Goal: Task Accomplishment & Management: Complete application form

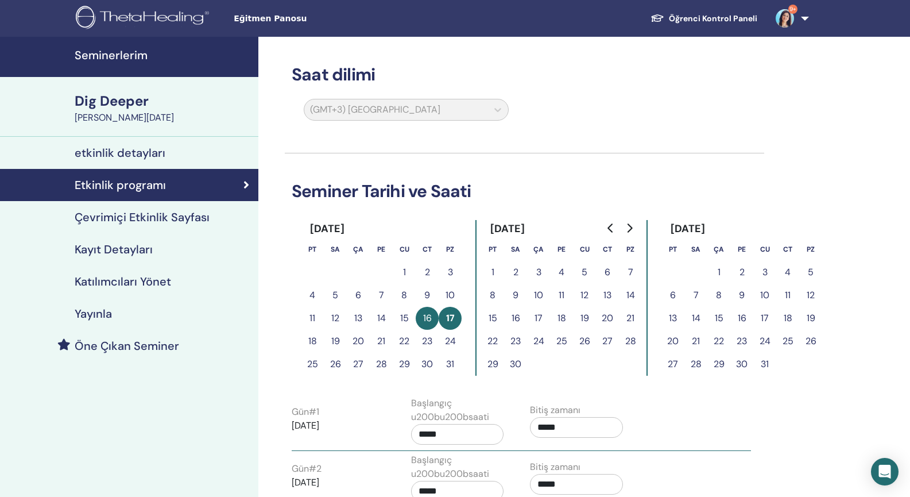
scroll to position [89, 0]
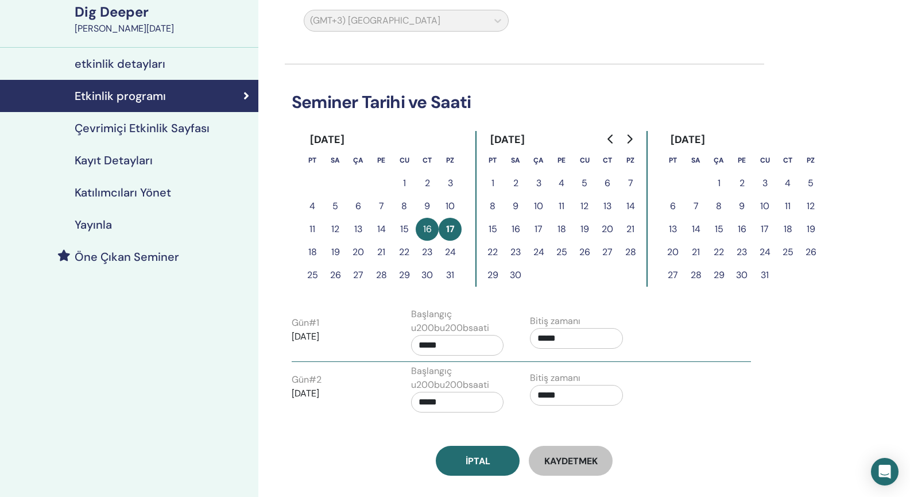
click at [102, 12] on div "Dig Deeper" at bounding box center [163, 12] width 177 height 20
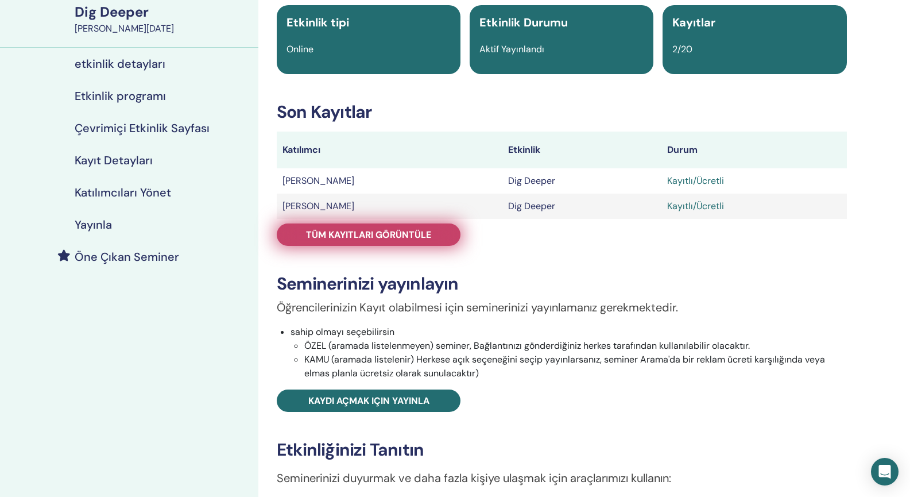
click at [346, 234] on span "Tüm kayıtları görüntüle" at bounding box center [368, 235] width 125 height 12
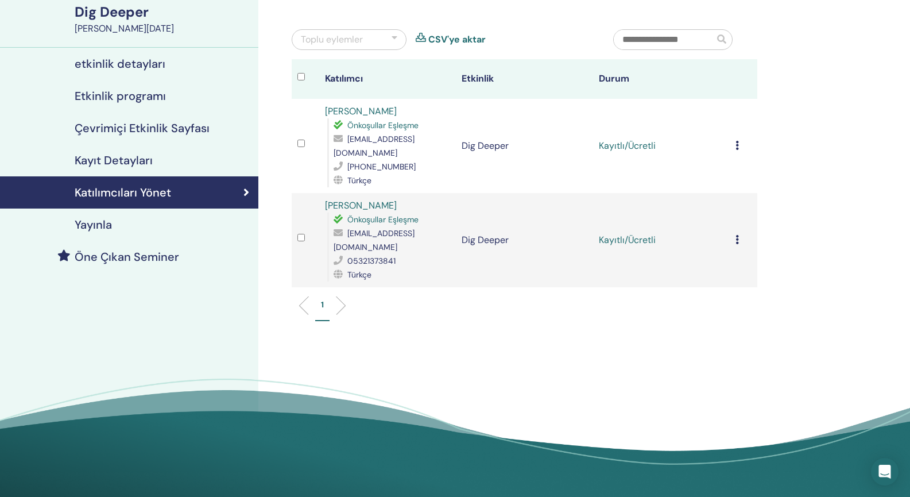
click at [739, 139] on div "Kaydı İptal Et Otomatik onaylama Ücretli Olarak İşaretle Ödenmemiş olarak işare…" at bounding box center [744, 146] width 16 height 14
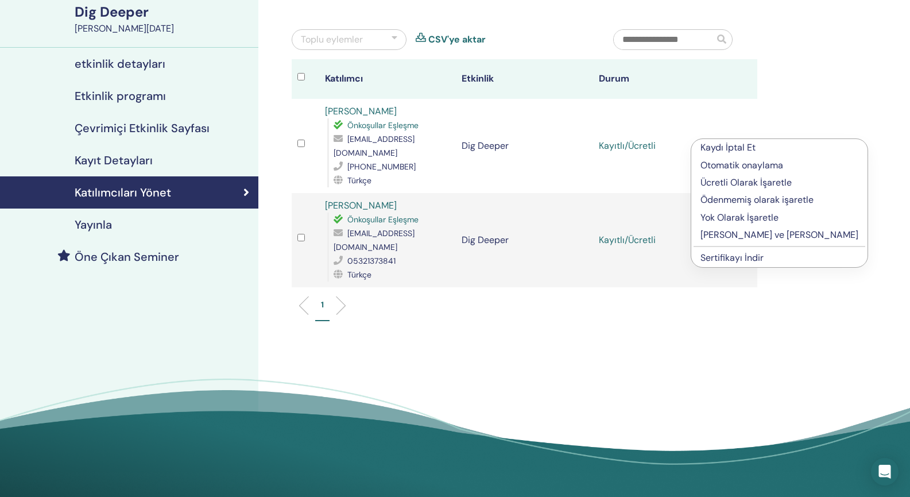
click at [736, 237] on p "Tamamlayın ve Onaylayın" at bounding box center [780, 235] width 158 height 14
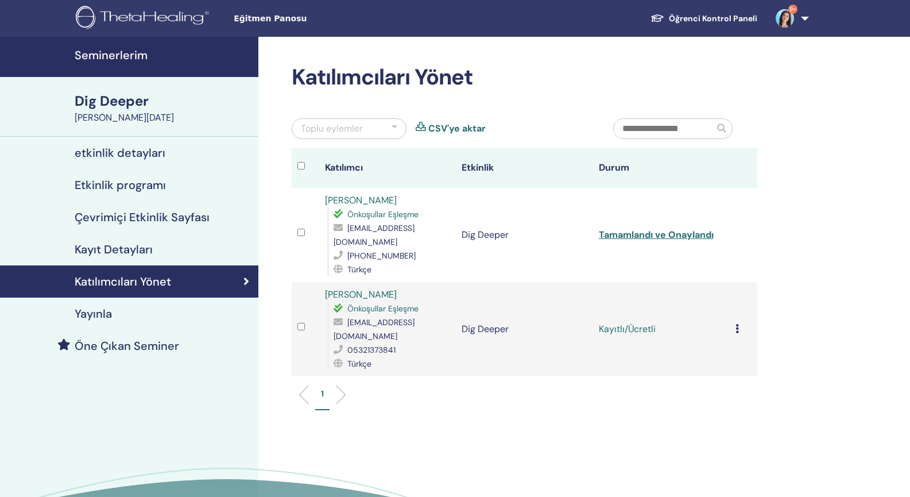
scroll to position [89, 0]
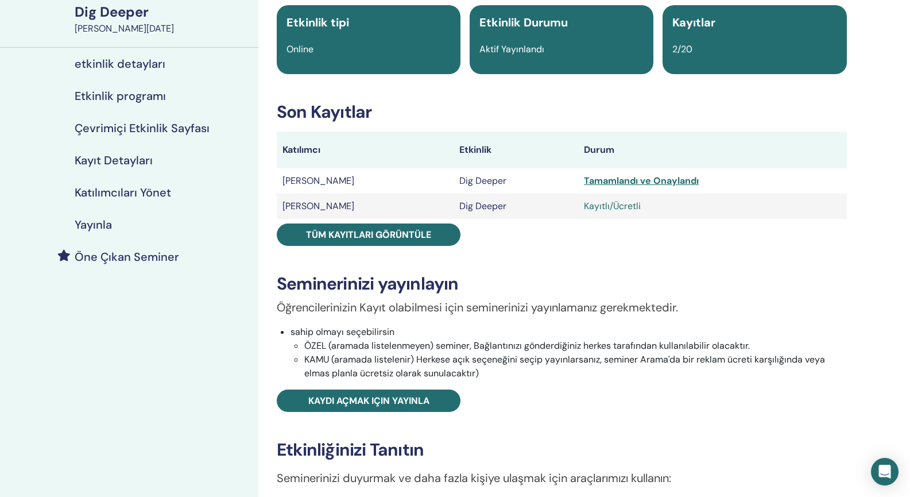
click at [587, 210] on div "Kayıtlı/Ücretli" at bounding box center [712, 206] width 257 height 14
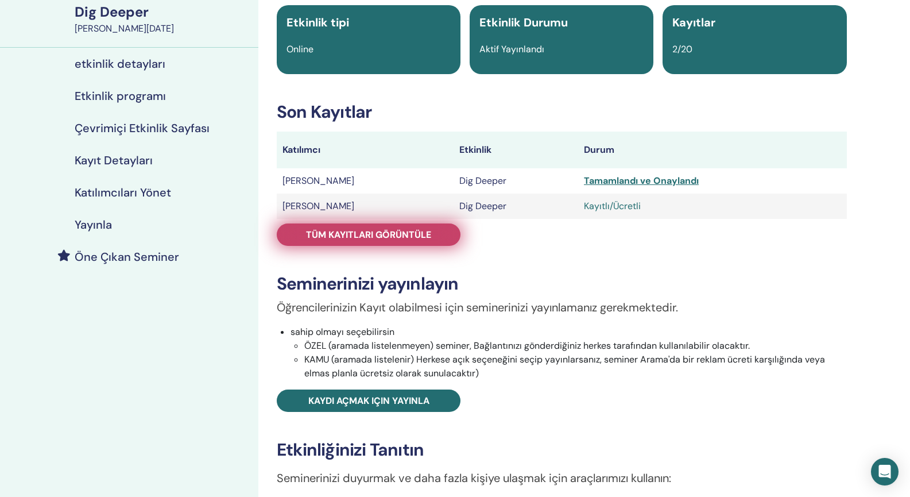
click at [416, 241] on link "Tüm kayıtları görüntüle" at bounding box center [369, 234] width 184 height 22
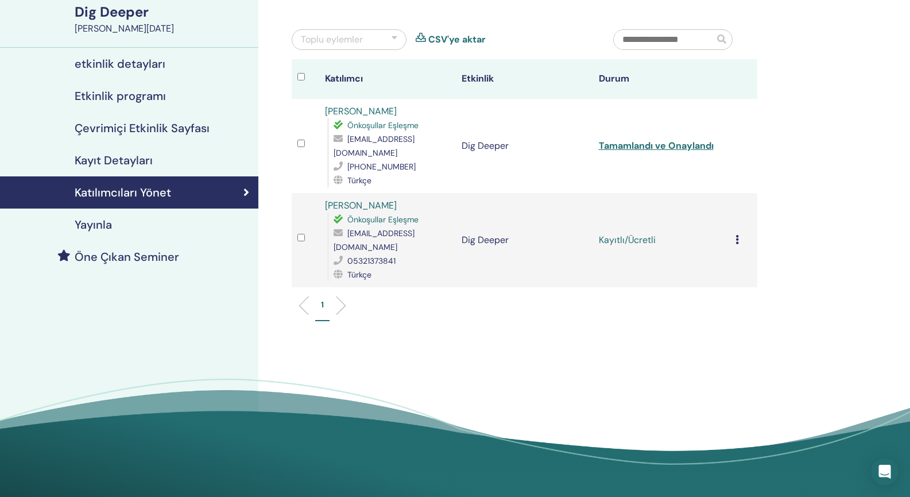
click at [737, 235] on icon at bounding box center [737, 239] width 3 height 9
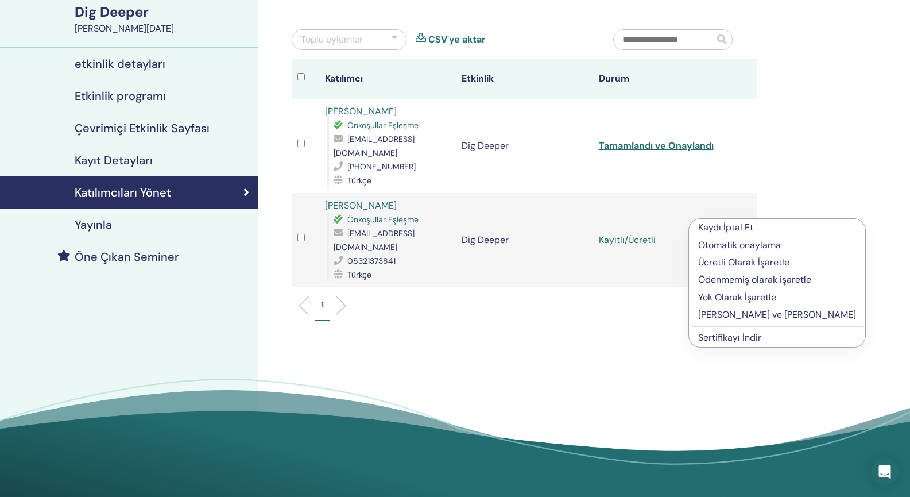
click at [715, 317] on p "Tamamlayın ve Onaylayın" at bounding box center [777, 315] width 158 height 14
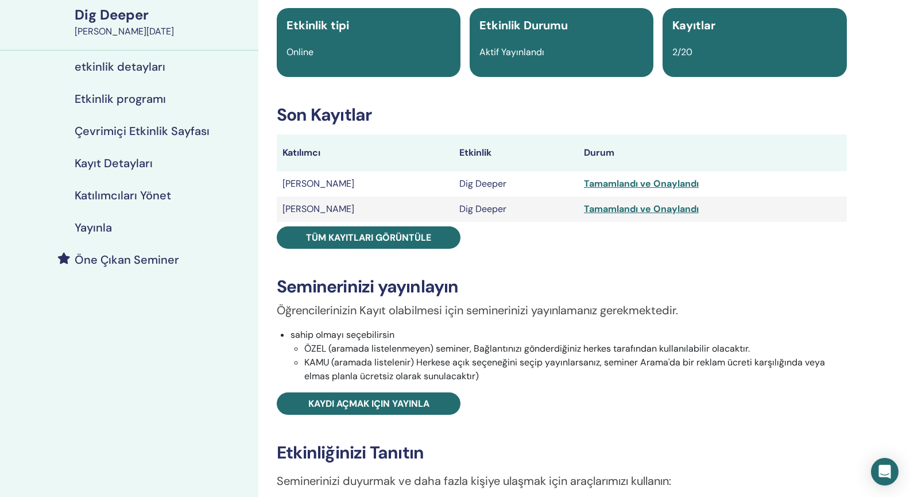
scroll to position [89, 0]
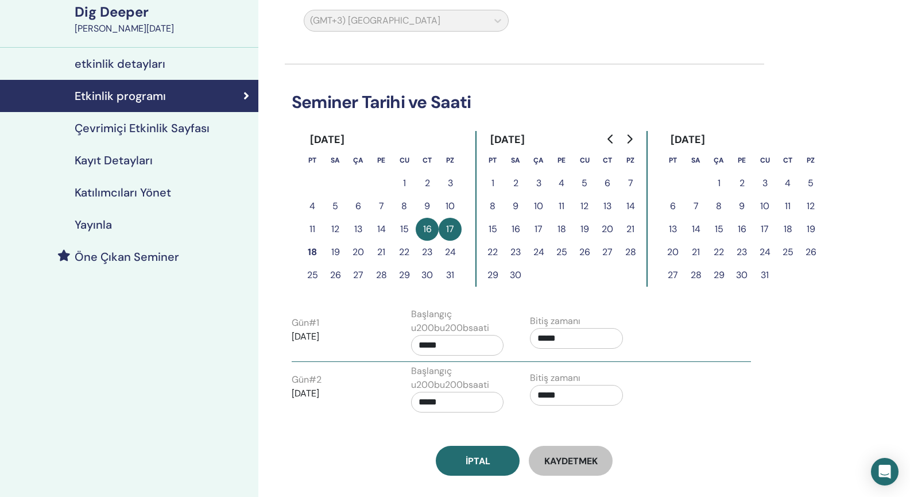
click at [128, 10] on div "Dig Deeper" at bounding box center [163, 12] width 177 height 20
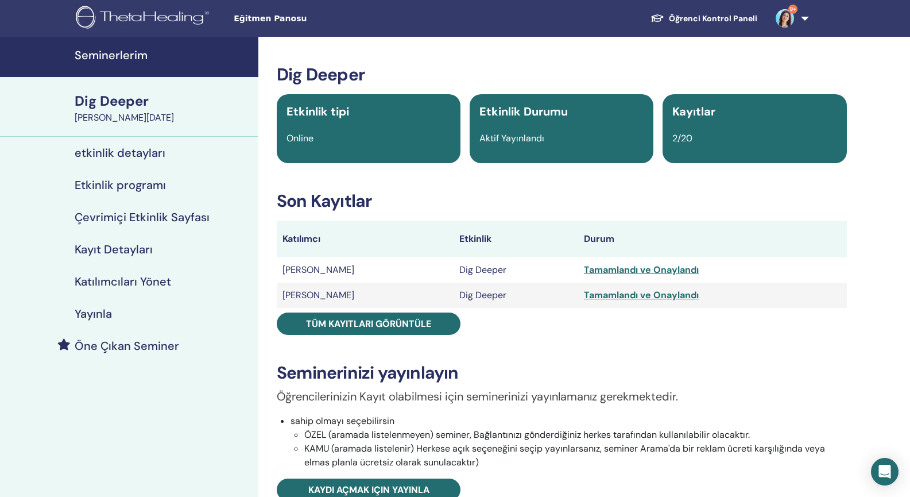
click at [118, 54] on h4 "Seminerlerim" at bounding box center [163, 55] width 177 height 14
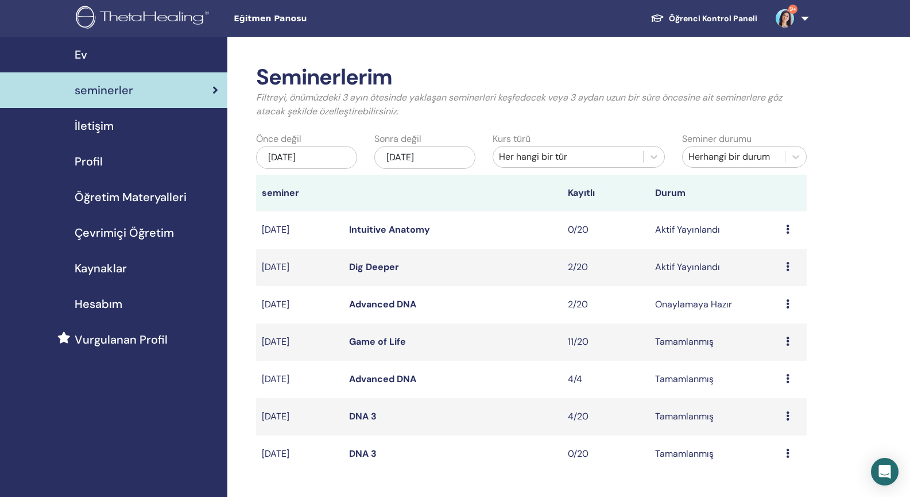
click at [335, 151] on div "May/18, 2025" at bounding box center [306, 157] width 101 height 23
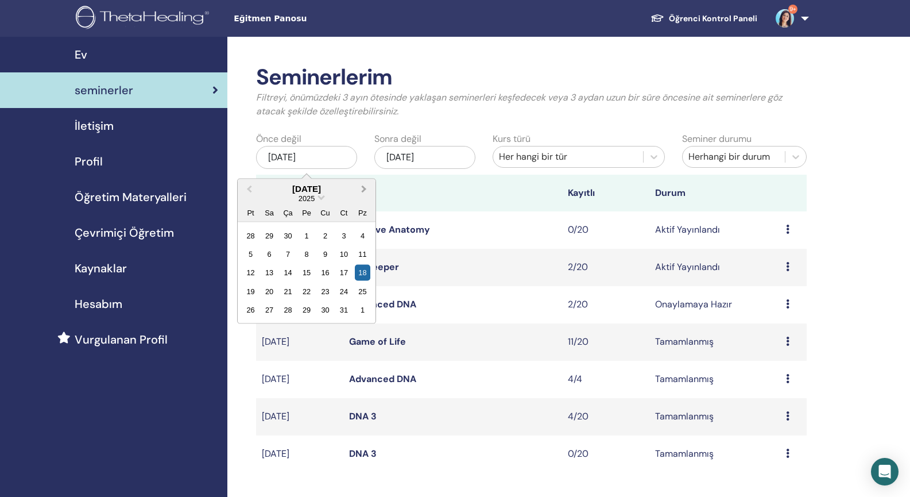
click at [366, 184] on button "Next Month" at bounding box center [365, 189] width 18 height 18
click at [322, 231] on div "1" at bounding box center [326, 235] width 16 height 16
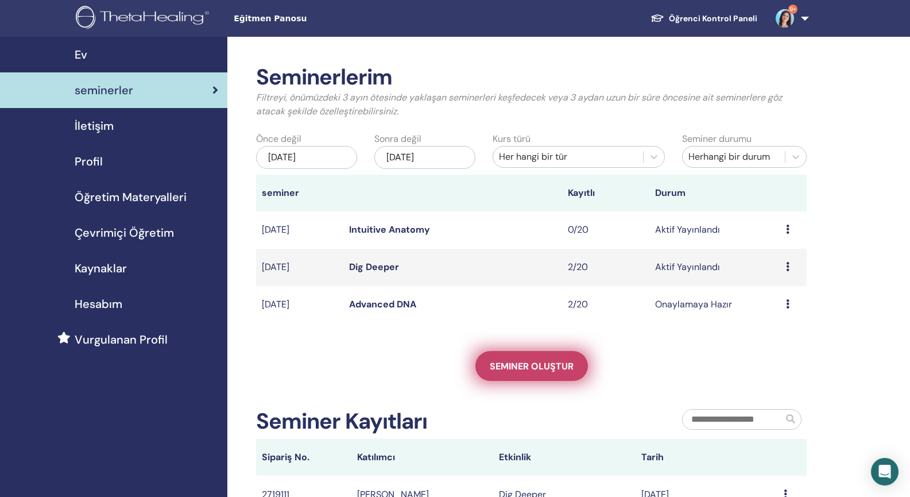
click at [500, 367] on span "Seminer oluştur" at bounding box center [532, 366] width 84 height 12
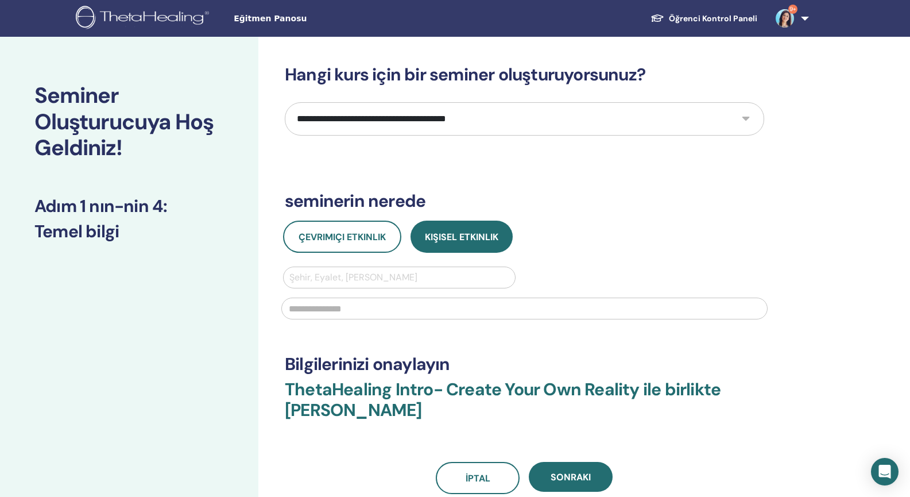
click at [516, 115] on select "**********" at bounding box center [525, 118] width 480 height 33
select select "**"
click at [285, 102] on select "**********" at bounding box center [525, 118] width 480 height 33
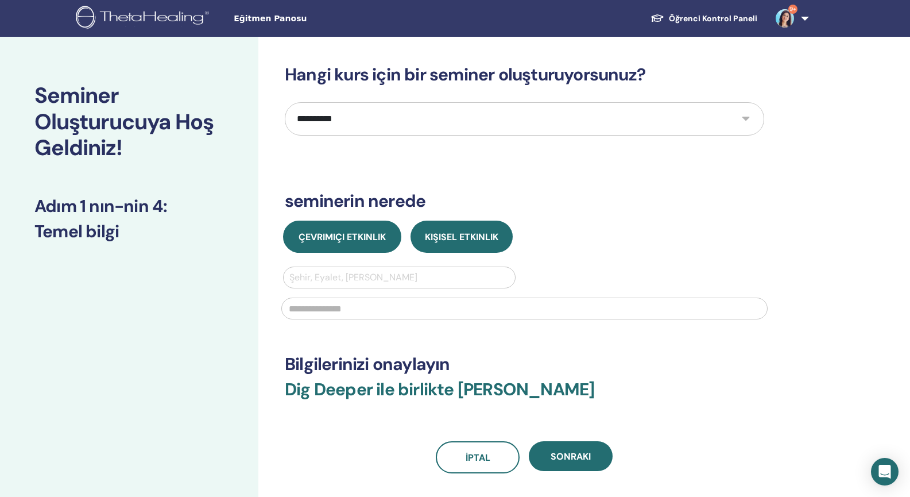
click at [350, 240] on span "Çevrimiçi Etkinlik" at bounding box center [342, 237] width 87 height 12
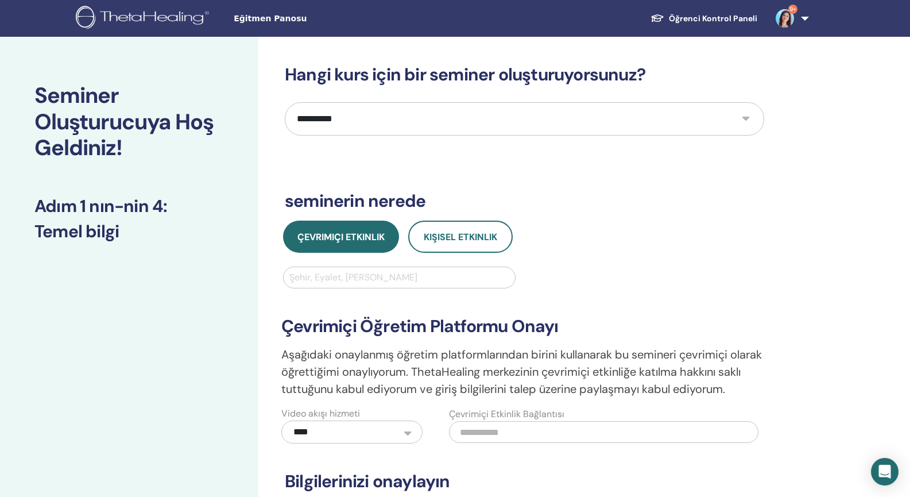
click at [353, 275] on div at bounding box center [400, 277] width 220 height 16
type input "*********"
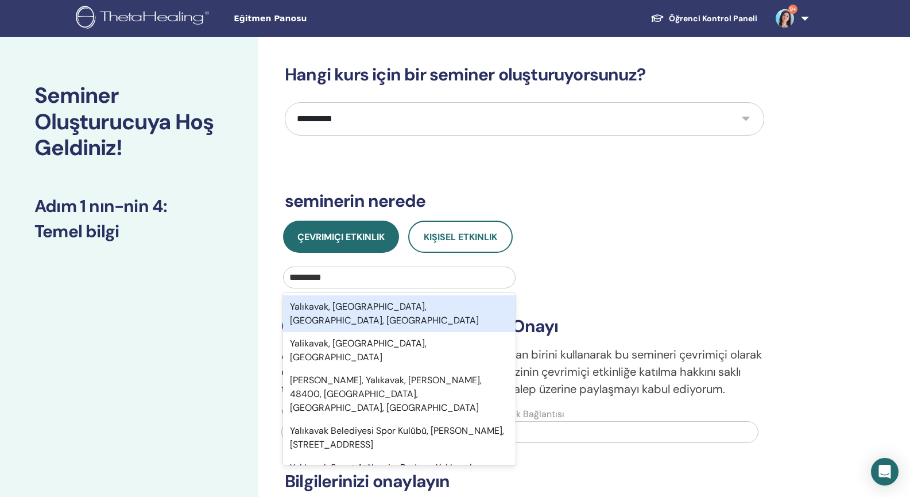
click at [357, 307] on div "Yalıkavak, Bodrum, Muğla, TUR" at bounding box center [399, 313] width 233 height 37
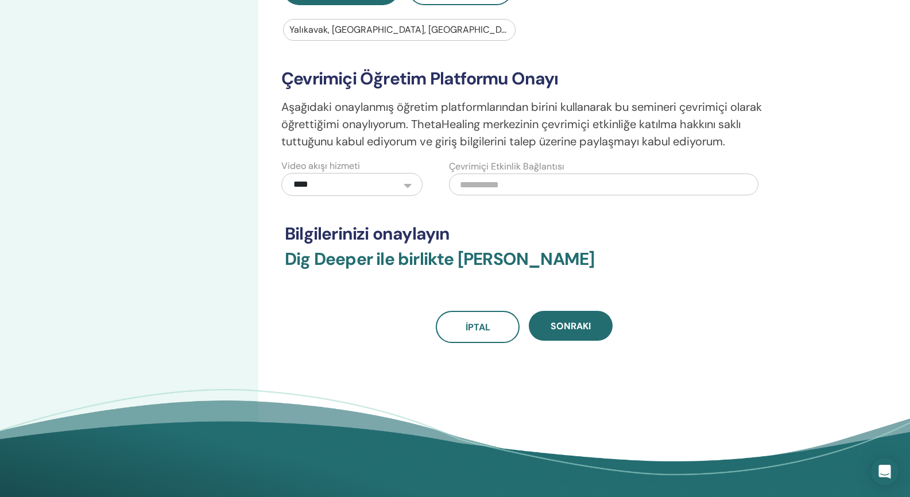
scroll to position [246, 0]
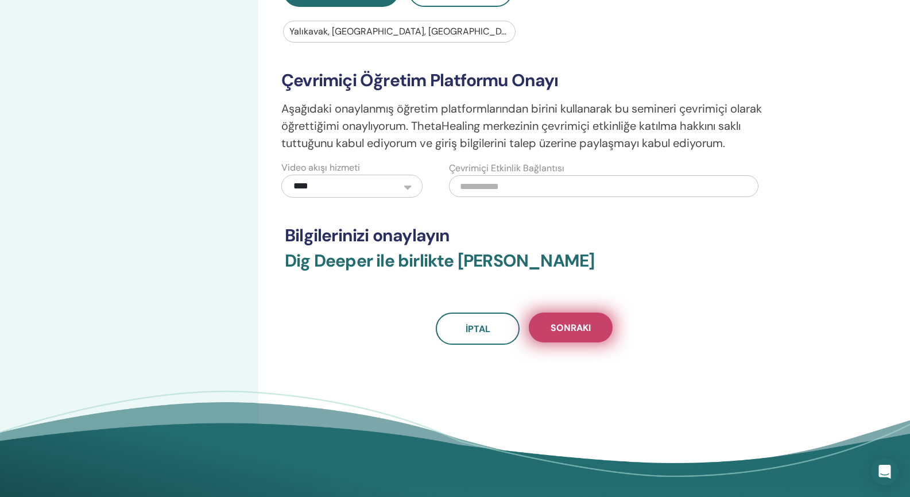
click at [595, 334] on button "Sonraki" at bounding box center [571, 327] width 84 height 30
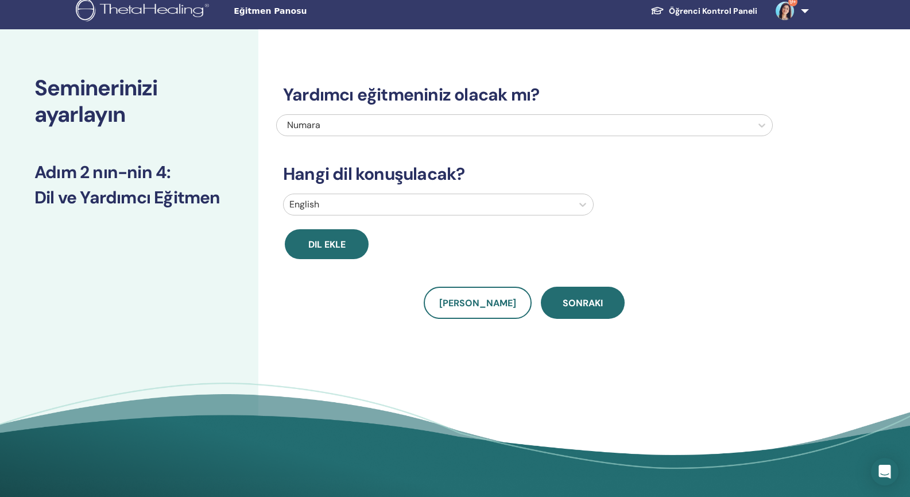
scroll to position [0, 0]
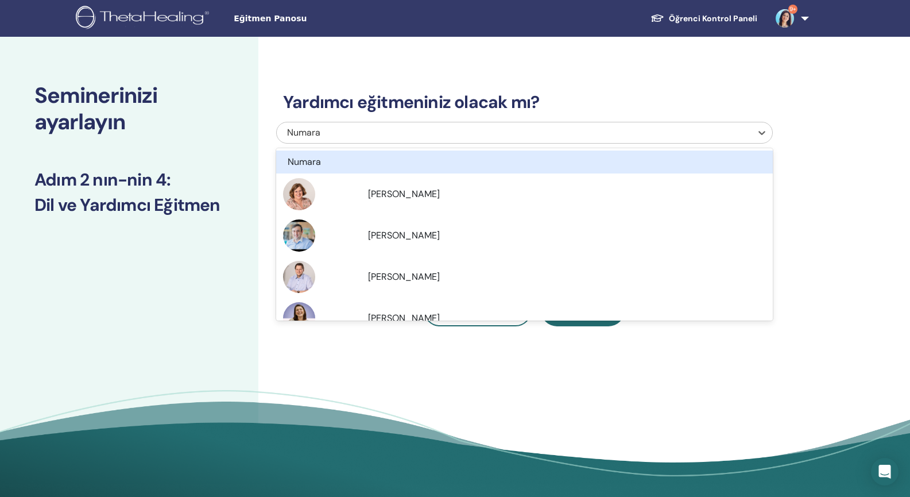
click at [411, 134] on div "Numara" at bounding box center [477, 133] width 381 height 14
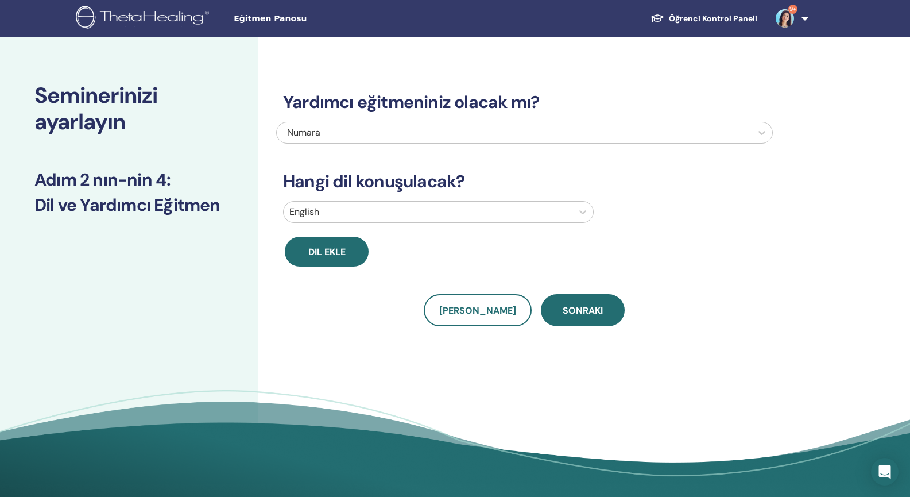
click at [334, 383] on div "Yardımcı eğitmeniniz olacak mı? Numara Hangi dil konuşulacak? English Dil ekle …" at bounding box center [561, 271] width 607 height 468
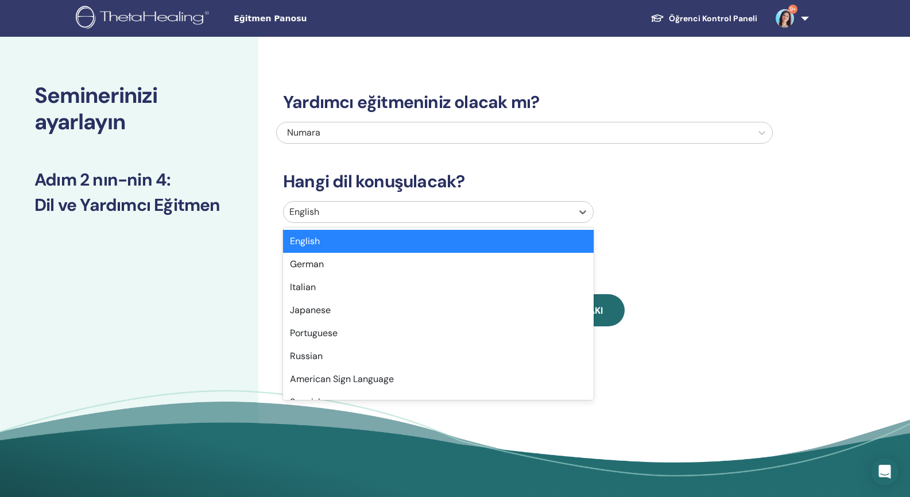
click at [370, 213] on div at bounding box center [428, 212] width 277 height 16
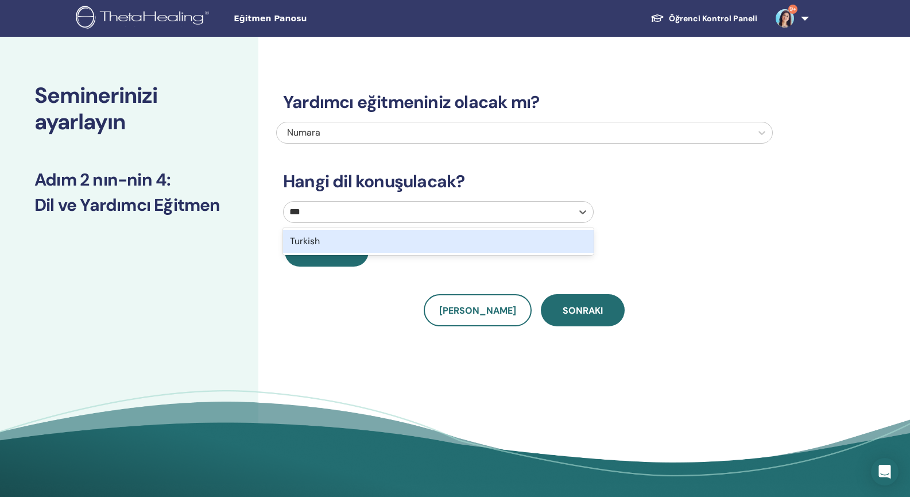
type input "****"
click at [377, 244] on div "Turkish" at bounding box center [438, 241] width 311 height 23
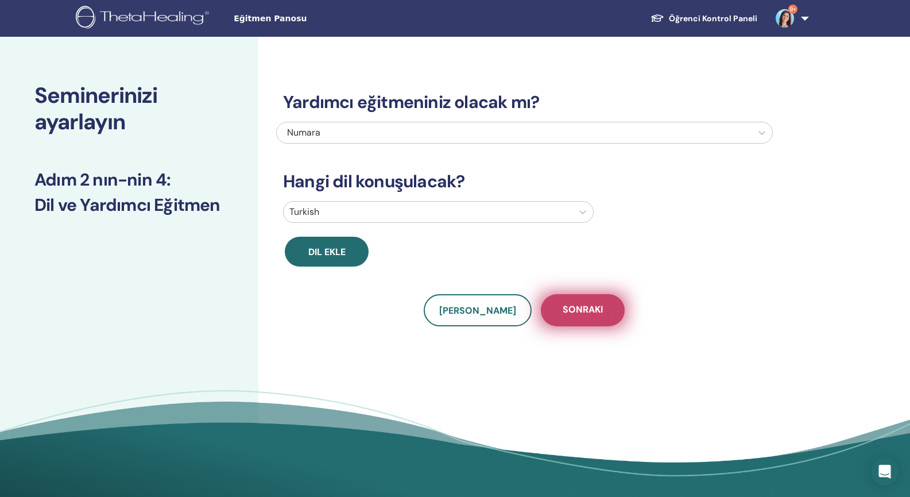
click at [582, 305] on span "Sonraki" at bounding box center [583, 310] width 40 height 14
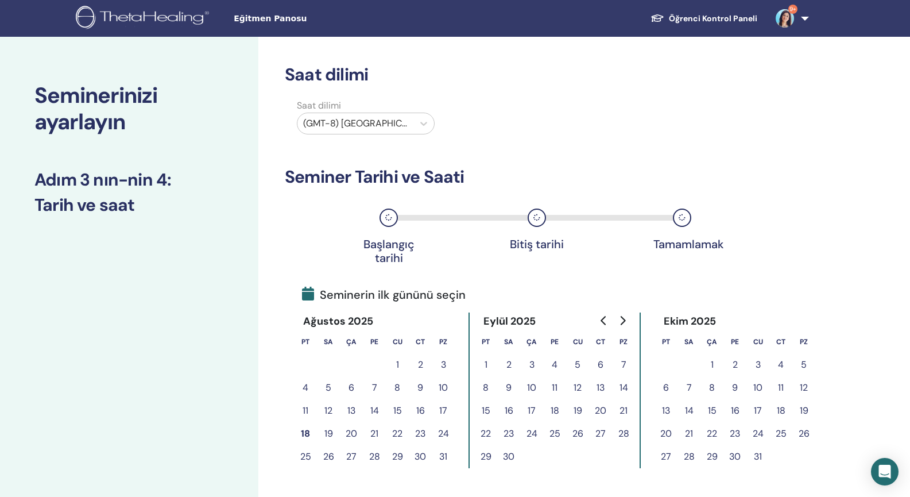
click at [401, 124] on div at bounding box center [355, 123] width 105 height 16
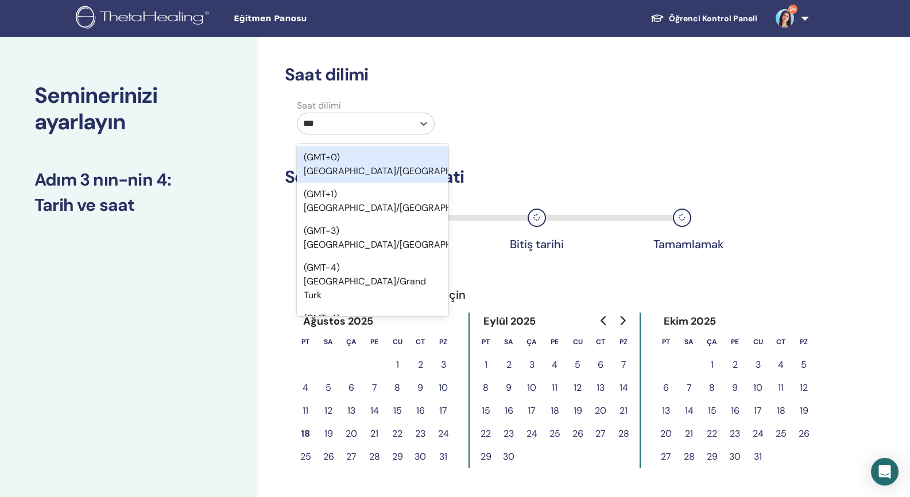
type input "****"
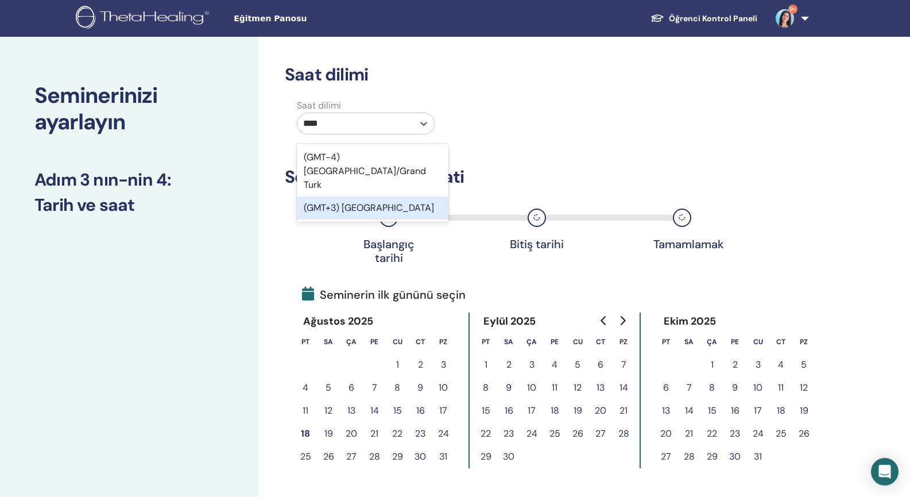
click at [385, 196] on div "(GMT+3) Turkey" at bounding box center [373, 207] width 152 height 23
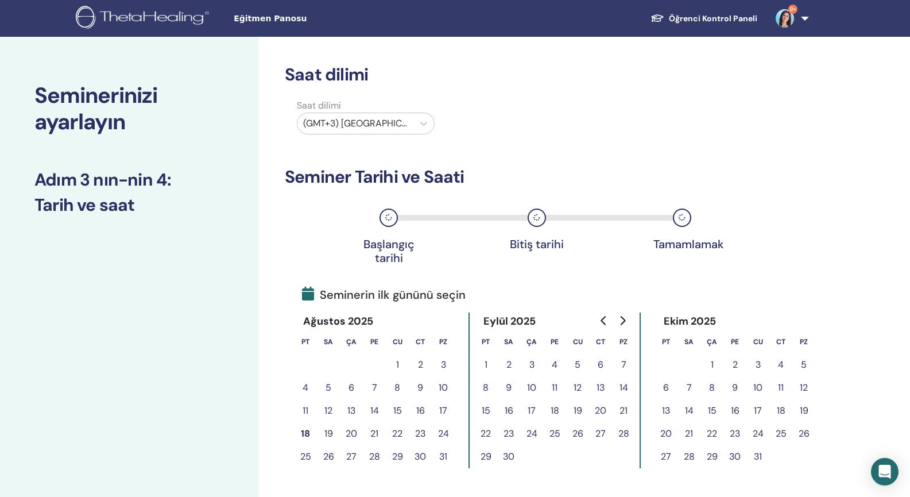
click at [420, 411] on button "16" at bounding box center [420, 410] width 23 height 23
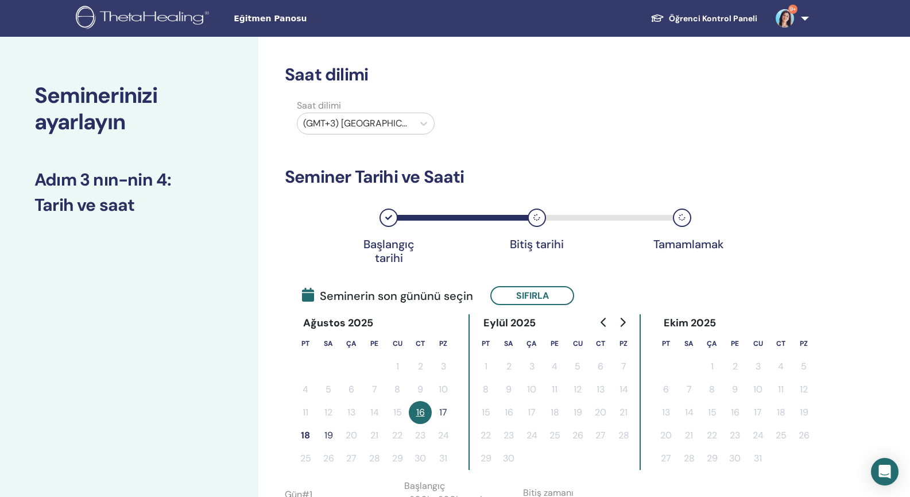
click at [440, 415] on button "17" at bounding box center [443, 412] width 23 height 23
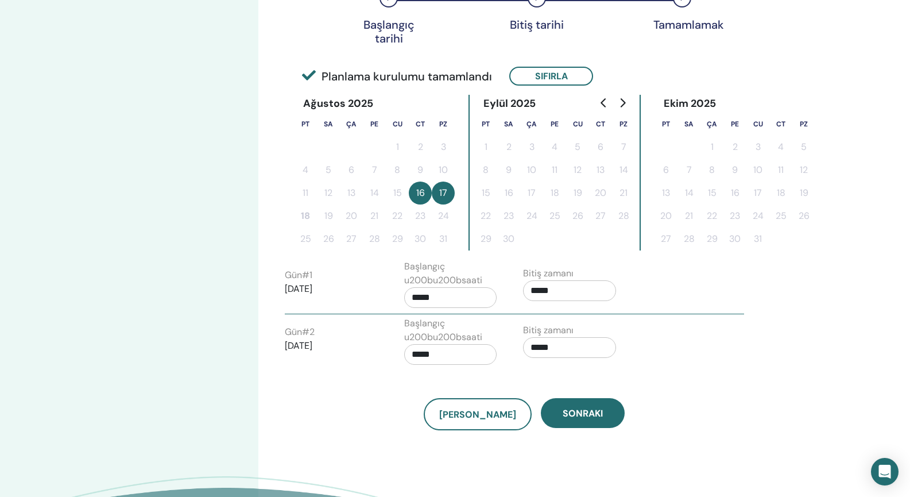
scroll to position [214, 0]
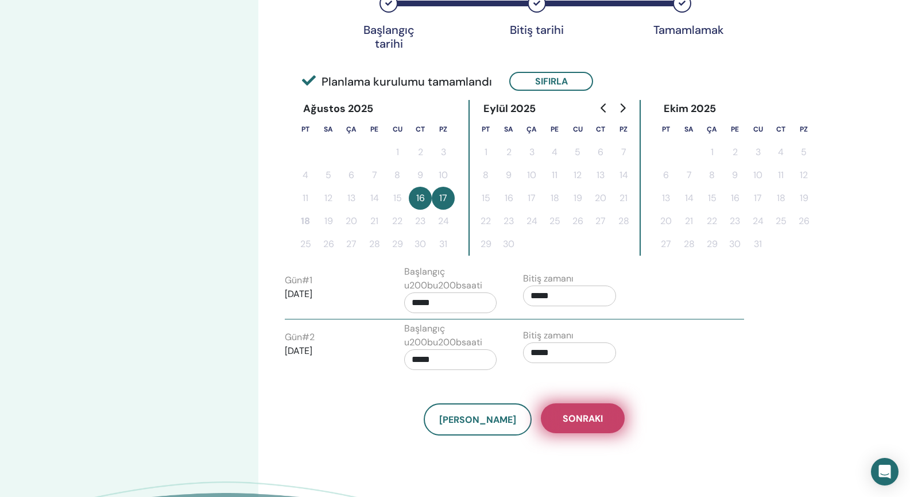
click at [565, 419] on span "Sonraki" at bounding box center [583, 418] width 40 height 12
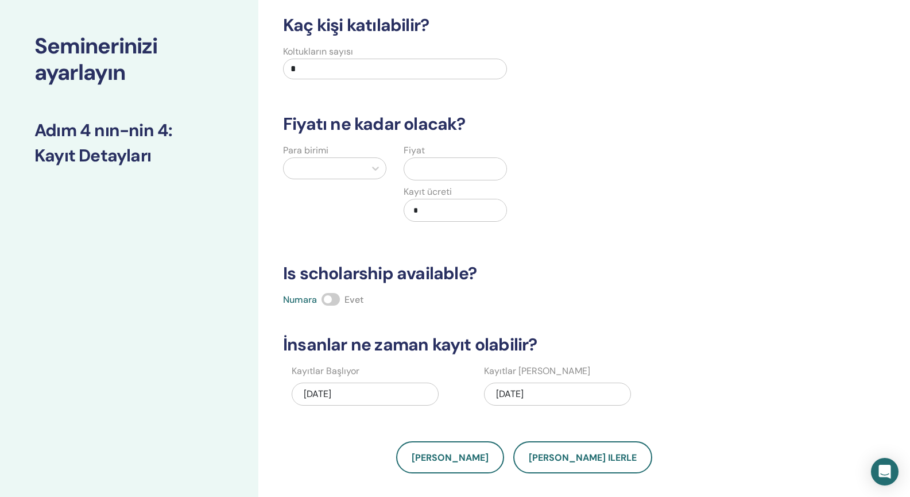
scroll to position [53, 0]
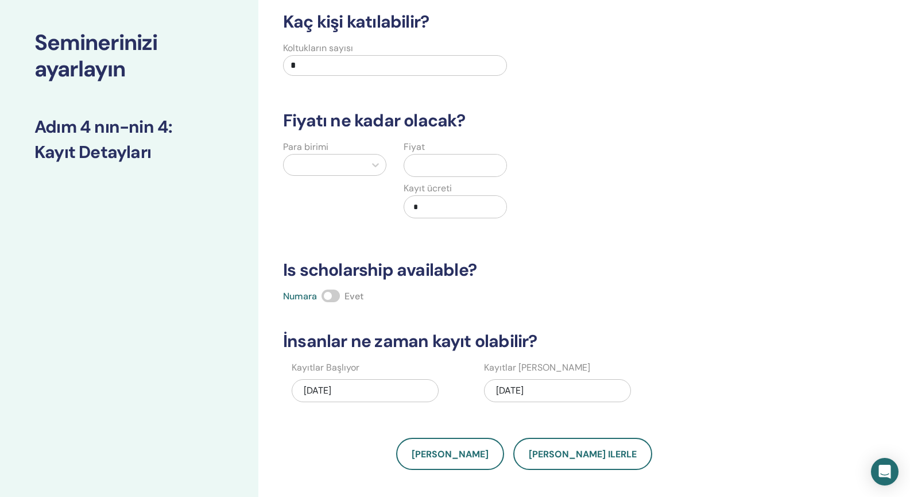
click at [320, 65] on input "*" at bounding box center [395, 65] width 224 height 21
type input "**"
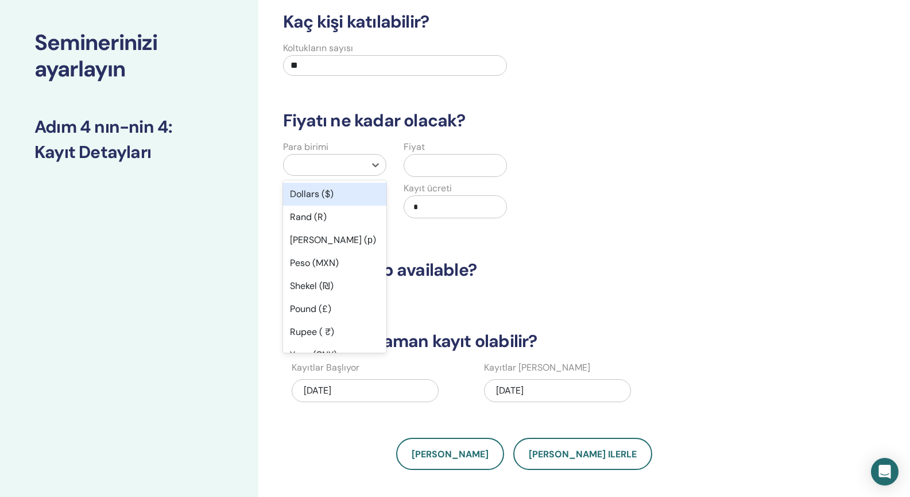
click at [357, 163] on div at bounding box center [325, 165] width 70 height 16
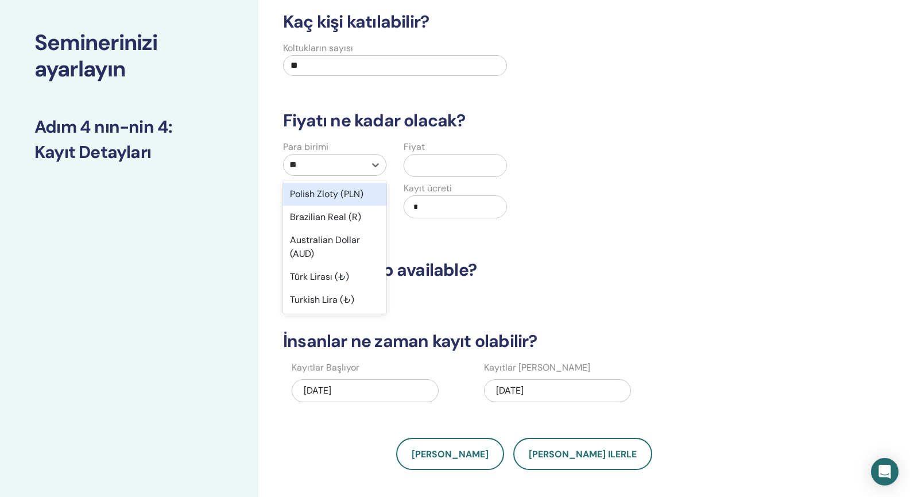
type input "***"
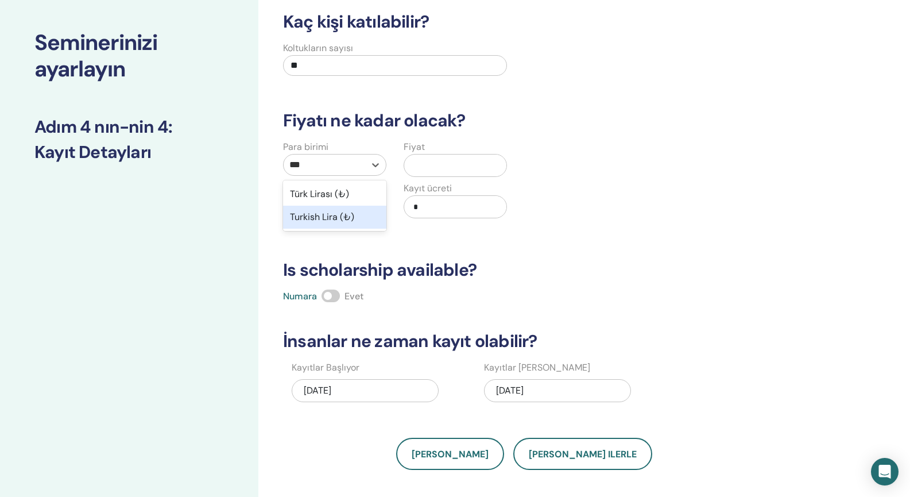
click at [344, 215] on div "Turkish Lira (₺)" at bounding box center [334, 217] width 103 height 23
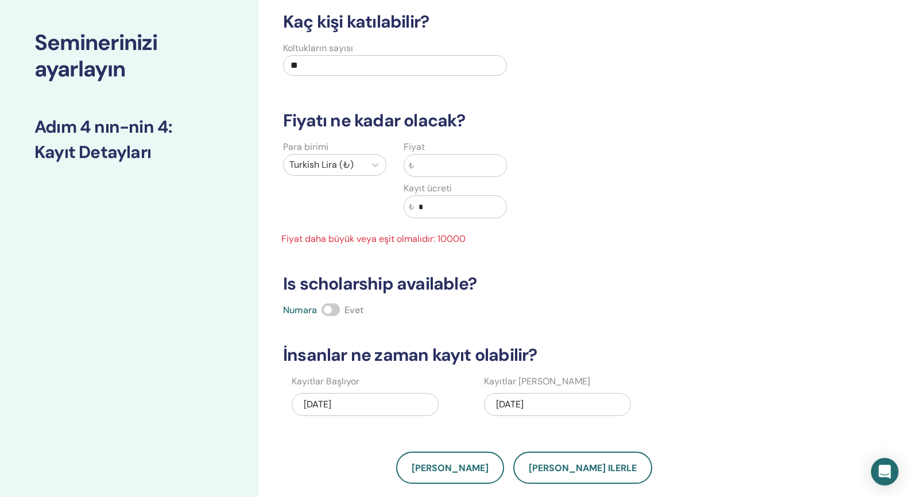
click at [436, 171] on input "text" at bounding box center [460, 166] width 92 height 22
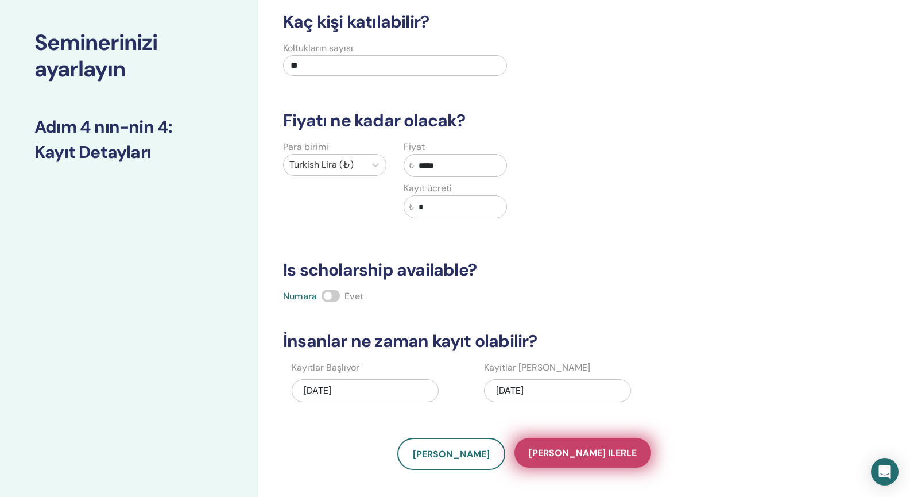
type input "*****"
click at [554, 456] on span "Kaydet ilerle" at bounding box center [583, 453] width 108 height 12
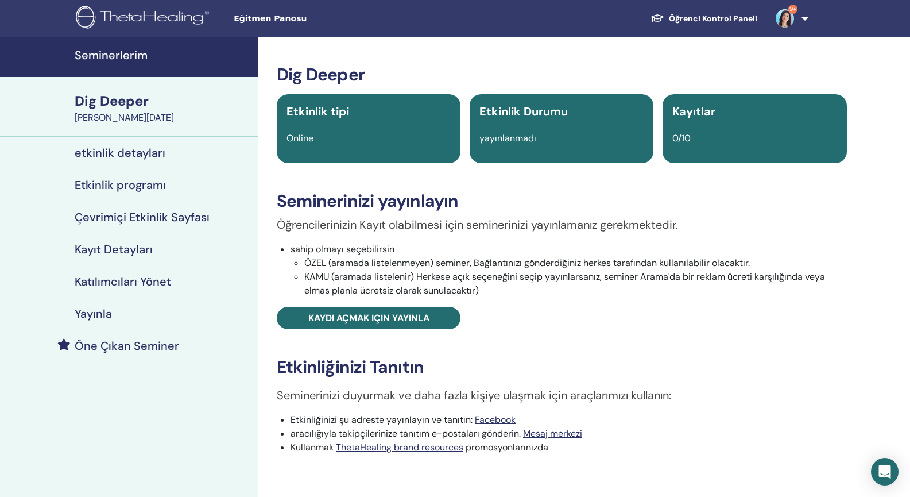
click at [114, 184] on h4 "Etkinlik programı" at bounding box center [120, 185] width 91 height 14
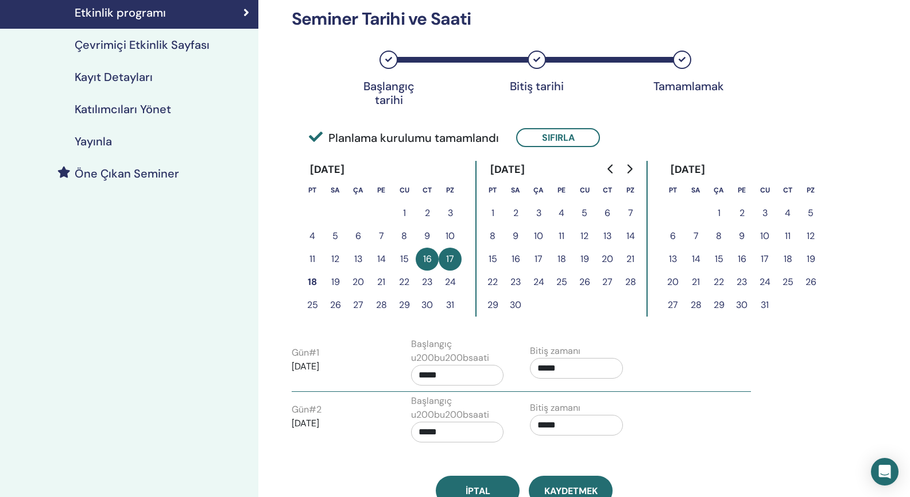
scroll to position [173, 0]
click at [425, 257] on button "16" at bounding box center [427, 258] width 23 height 23
click at [424, 260] on button "16" at bounding box center [427, 258] width 23 height 23
click at [313, 282] on button "18" at bounding box center [312, 281] width 23 height 23
click at [449, 263] on button "17" at bounding box center [450, 258] width 23 height 23
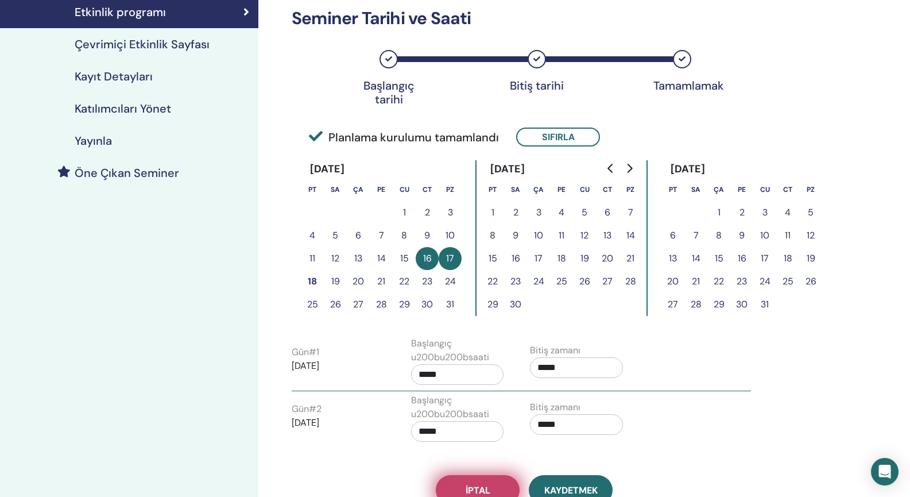
click at [475, 488] on span "İptal" at bounding box center [478, 490] width 25 height 12
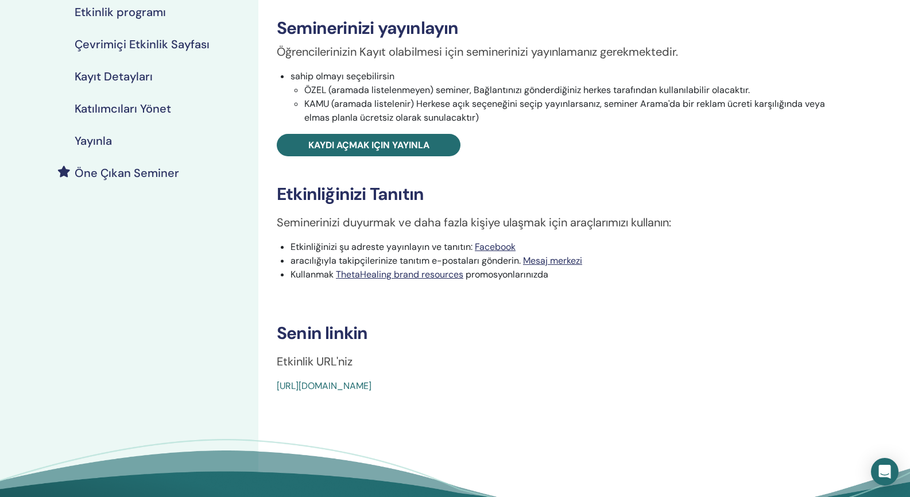
click at [116, 10] on h4 "Etkinlik programı" at bounding box center [120, 12] width 91 height 14
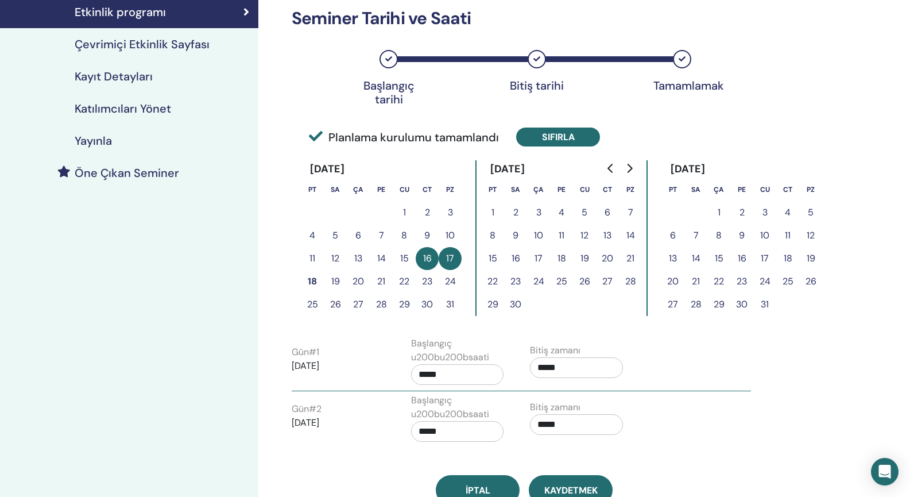
click at [554, 135] on button "Sıfırla" at bounding box center [558, 137] width 84 height 19
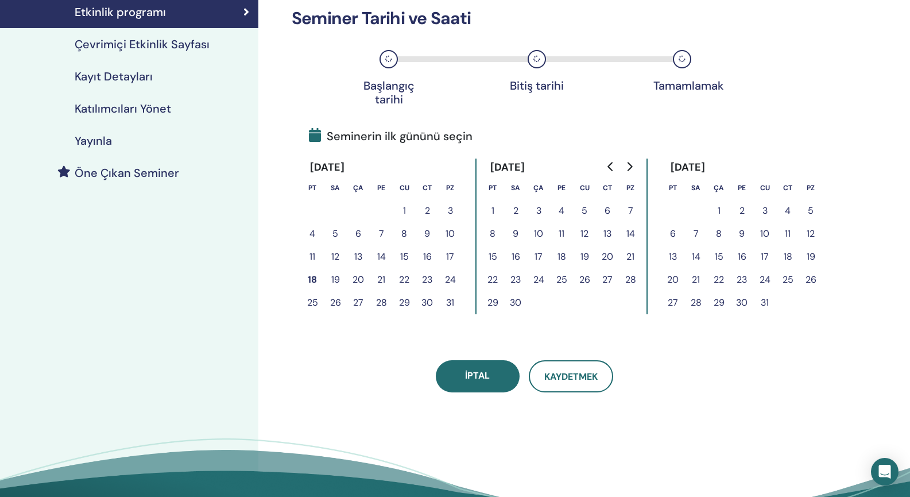
click at [450, 254] on button "17" at bounding box center [450, 256] width 23 height 23
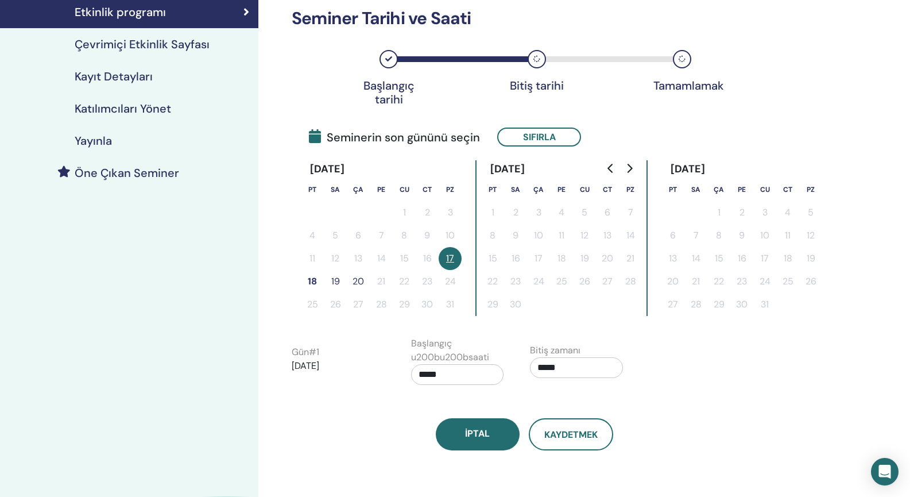
click at [310, 282] on button "18" at bounding box center [312, 281] width 23 height 23
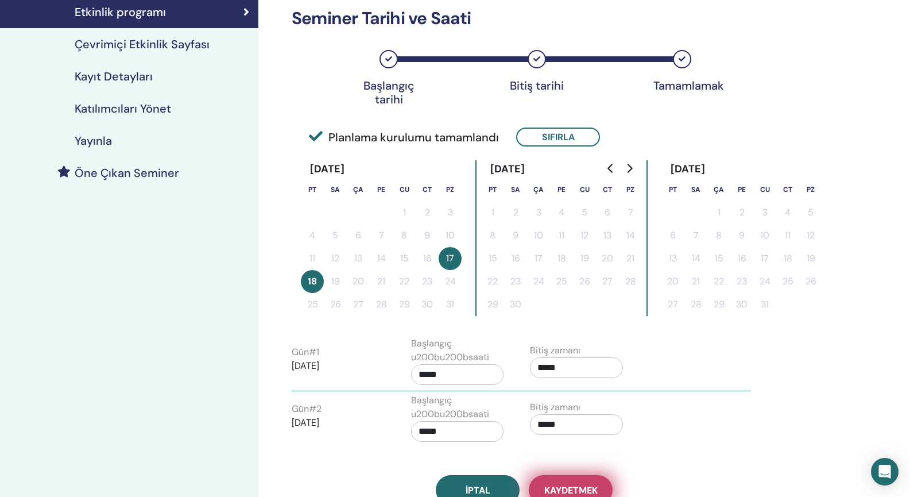
click at [586, 486] on span "Kaydetmek" at bounding box center [571, 490] width 53 height 12
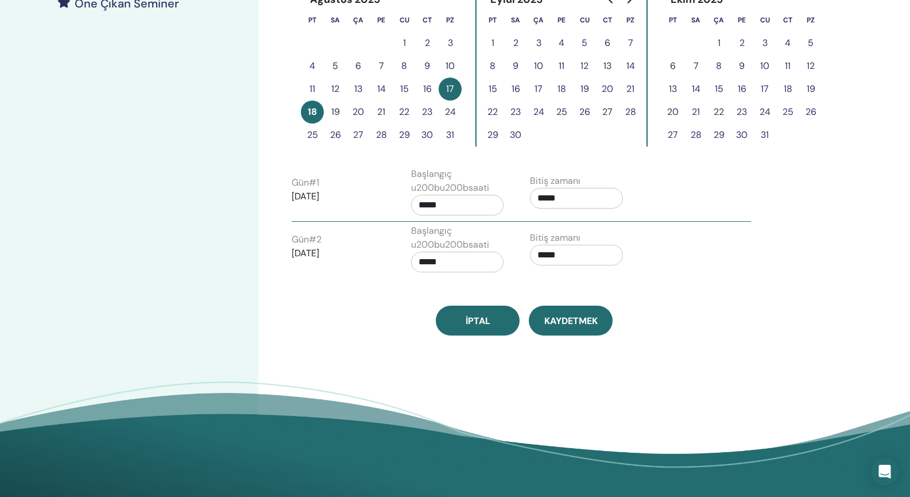
scroll to position [341, 0]
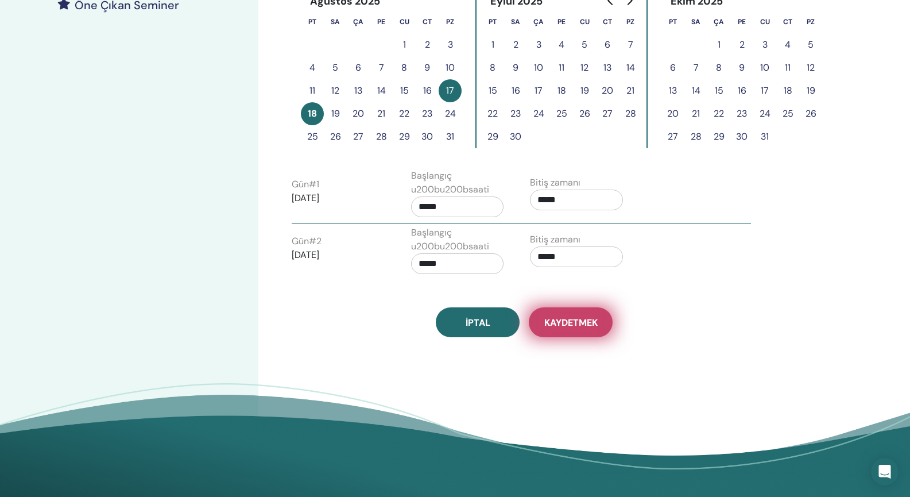
click at [565, 322] on span "Kaydetmek" at bounding box center [571, 323] width 53 height 12
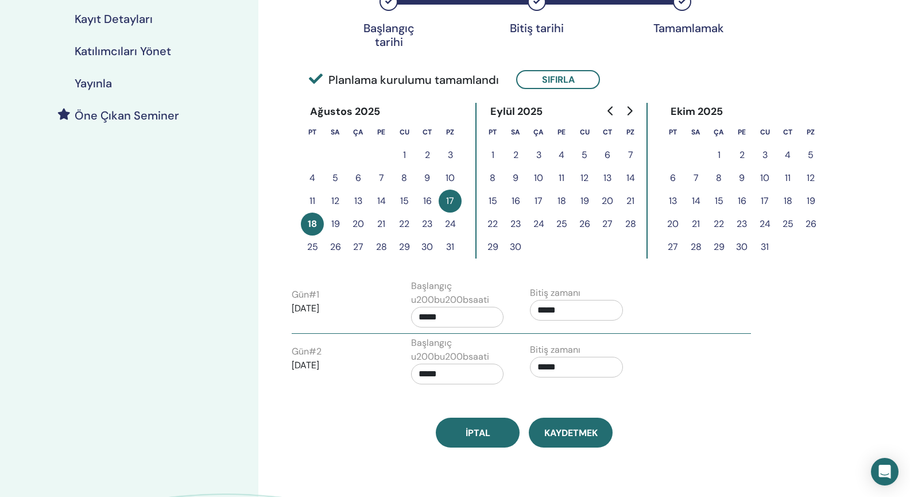
scroll to position [235, 0]
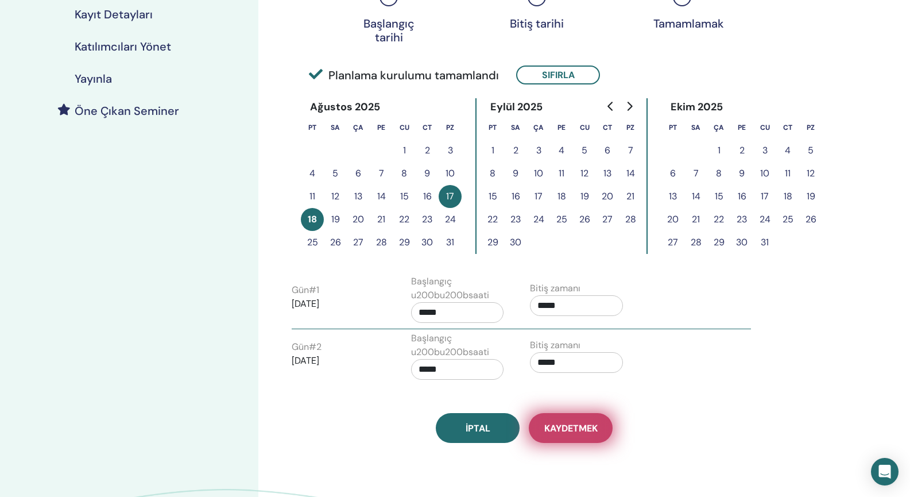
click at [596, 430] on span "Kaydetmek" at bounding box center [571, 428] width 53 height 12
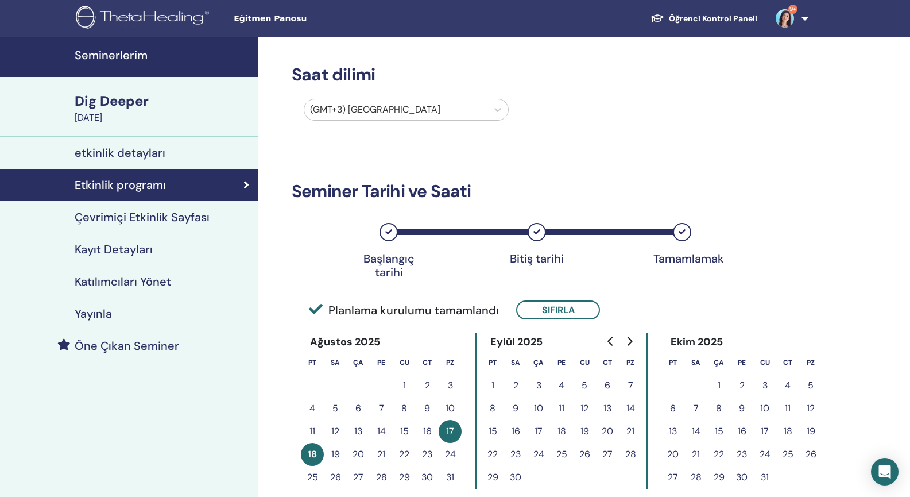
click at [127, 100] on div "Dig Deeper" at bounding box center [163, 101] width 177 height 20
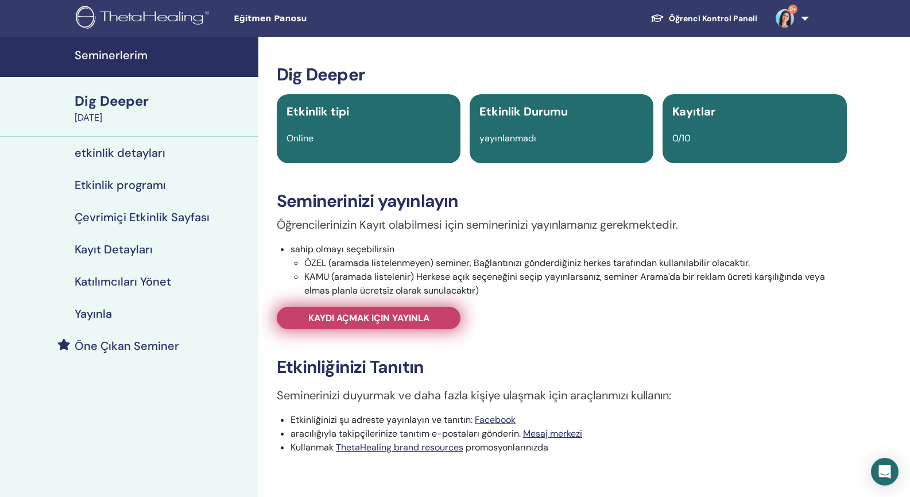
click at [383, 312] on span "Kaydı açmak için yayınla" at bounding box center [368, 318] width 121 height 12
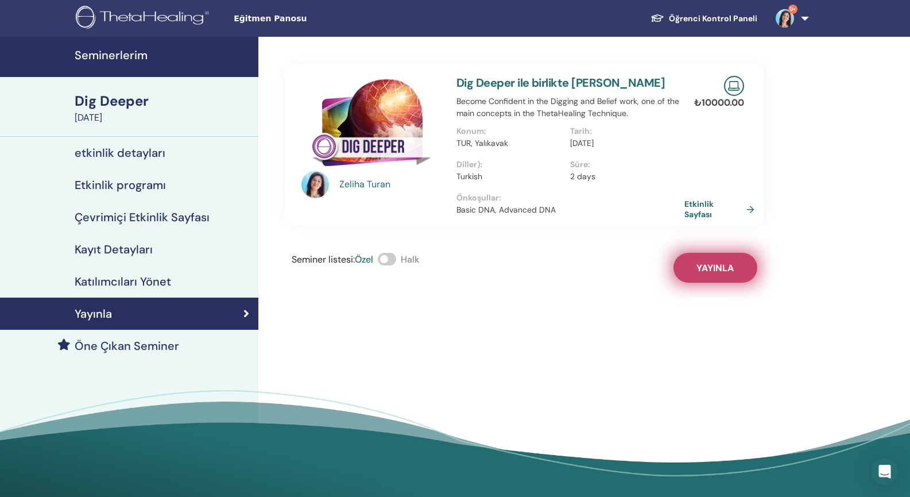
click at [725, 267] on span "Yayınla" at bounding box center [715, 268] width 37 height 12
click at [122, 56] on h4 "Seminerlerim" at bounding box center [163, 55] width 177 height 14
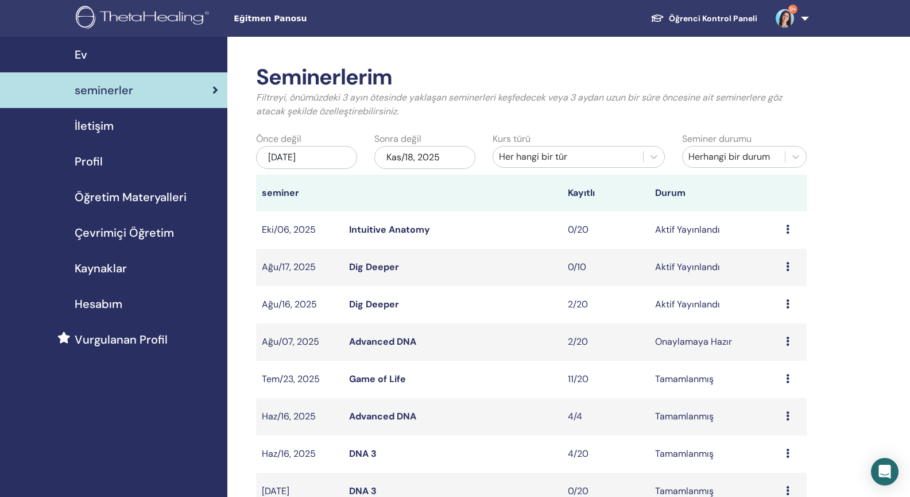
click at [370, 268] on link "Dig Deeper" at bounding box center [374, 267] width 50 height 12
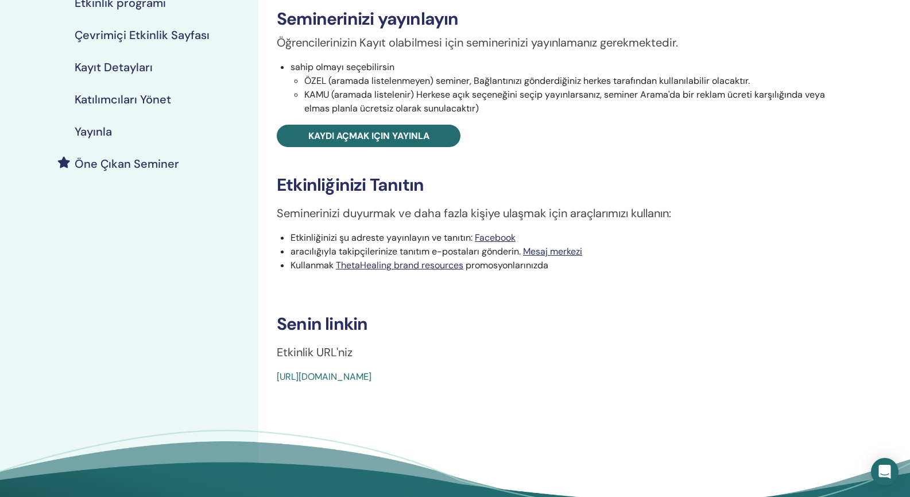
scroll to position [182, 0]
drag, startPoint x: 272, startPoint y: 378, endPoint x: 563, endPoint y: 390, distance: 291.5
click at [563, 390] on div "Dig Deeper Etkinlik tipi Online Etkinlik Durumu Aktif Yayınlandı Kayıtlar 0/10 …" at bounding box center [561, 200] width 607 height 690
copy link "[URL][DOMAIN_NAME]"
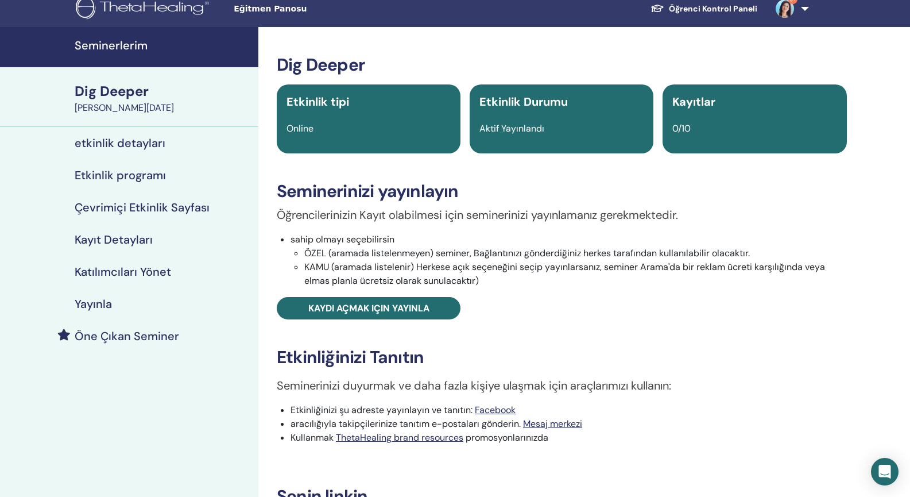
scroll to position [0, 0]
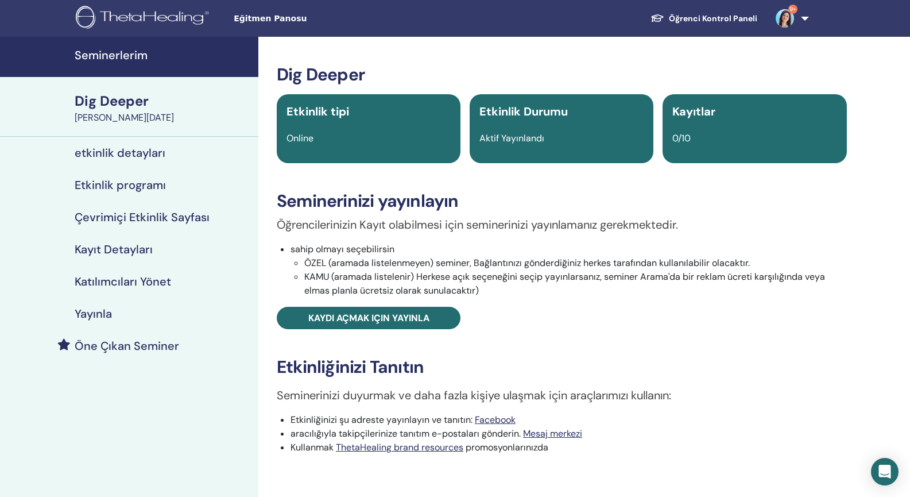
click at [129, 102] on div "Dig Deeper" at bounding box center [163, 101] width 177 height 20
click at [107, 99] on div "Dig Deeper" at bounding box center [163, 101] width 177 height 20
click at [113, 49] on h4 "Seminerlerim" at bounding box center [163, 55] width 177 height 14
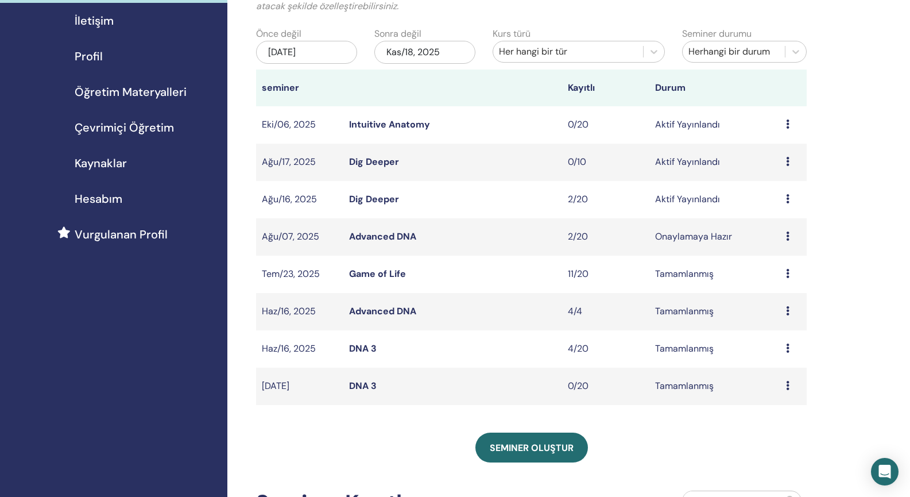
scroll to position [106, 0]
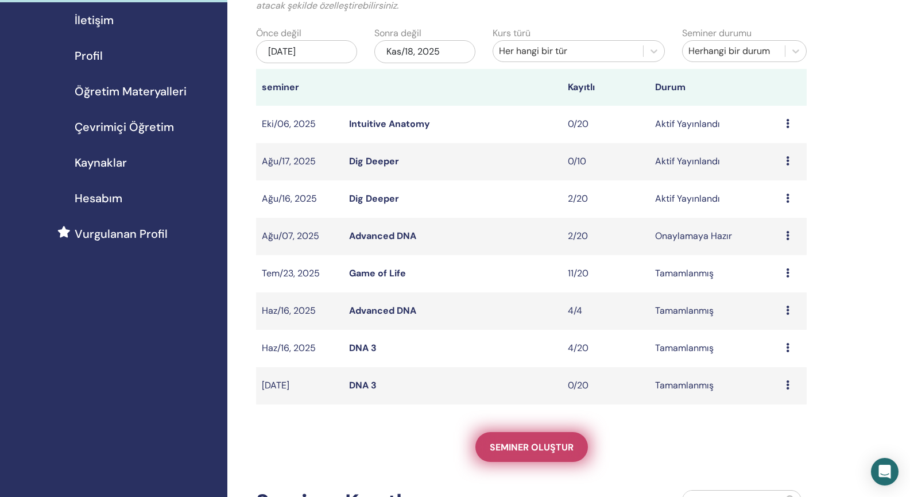
click at [550, 447] on span "Seminer oluştur" at bounding box center [532, 447] width 84 height 12
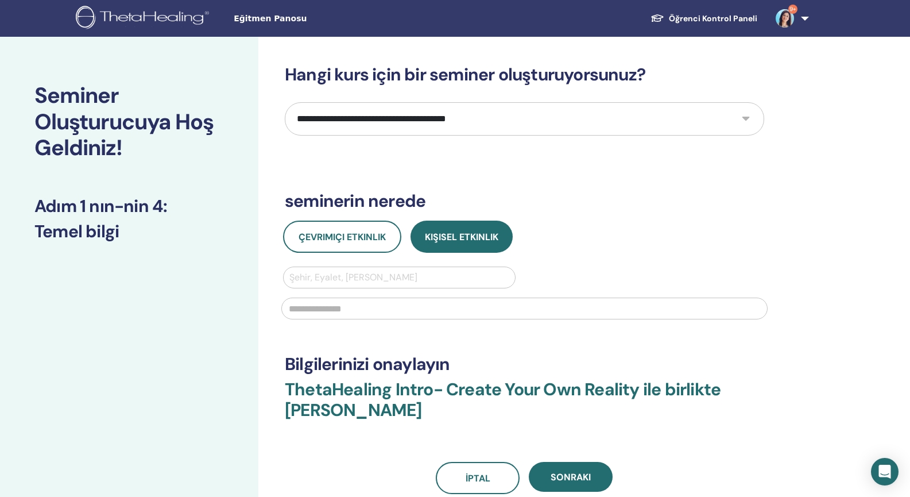
click at [518, 122] on select "**********" at bounding box center [525, 118] width 480 height 33
select select "*"
click at [285, 102] on select "**********" at bounding box center [525, 118] width 480 height 33
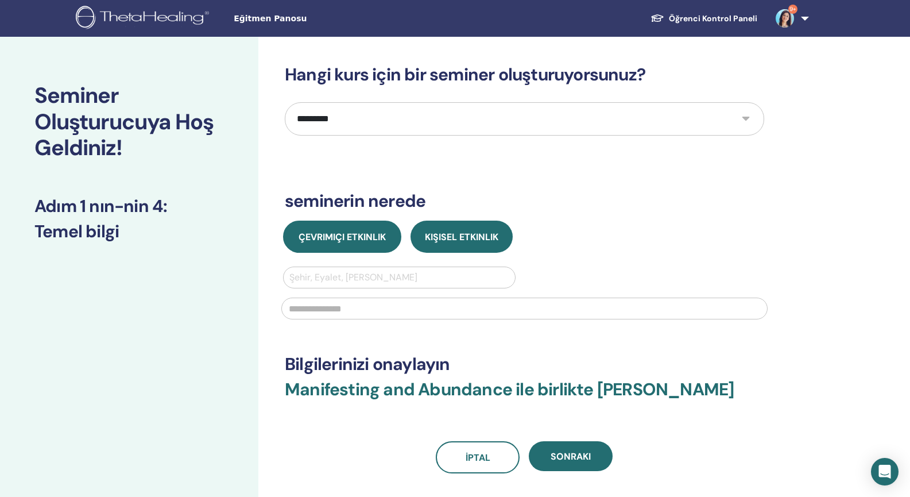
click at [373, 241] on span "Çevrimiçi Etkinlik" at bounding box center [342, 237] width 87 height 12
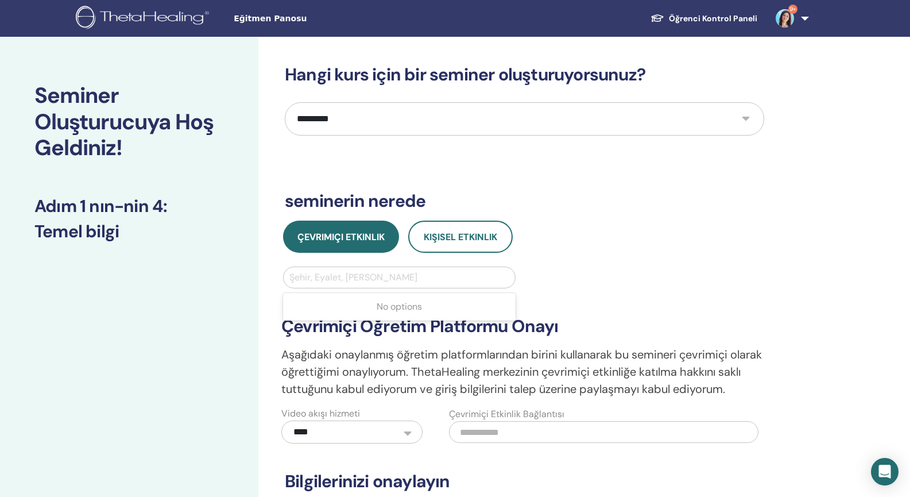
click at [362, 275] on div at bounding box center [400, 277] width 220 height 16
type input "******"
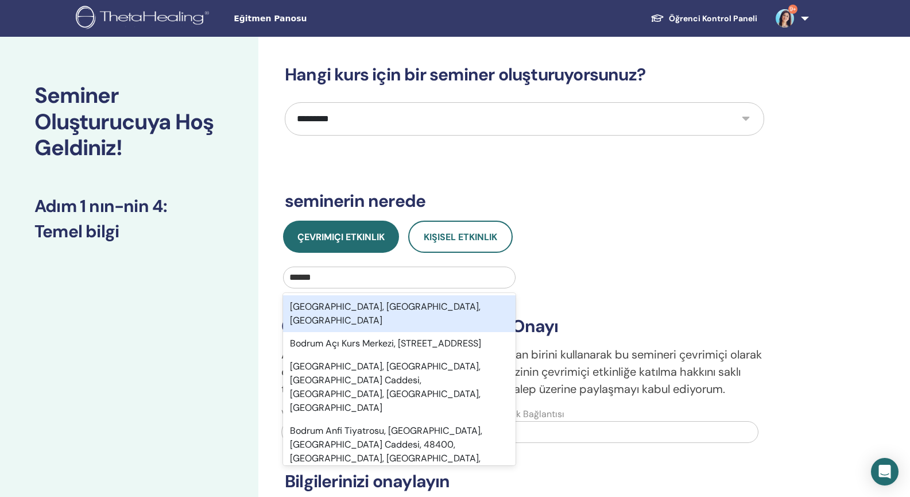
click at [360, 306] on div "Bodrum, Muğla, TUR" at bounding box center [399, 313] width 233 height 37
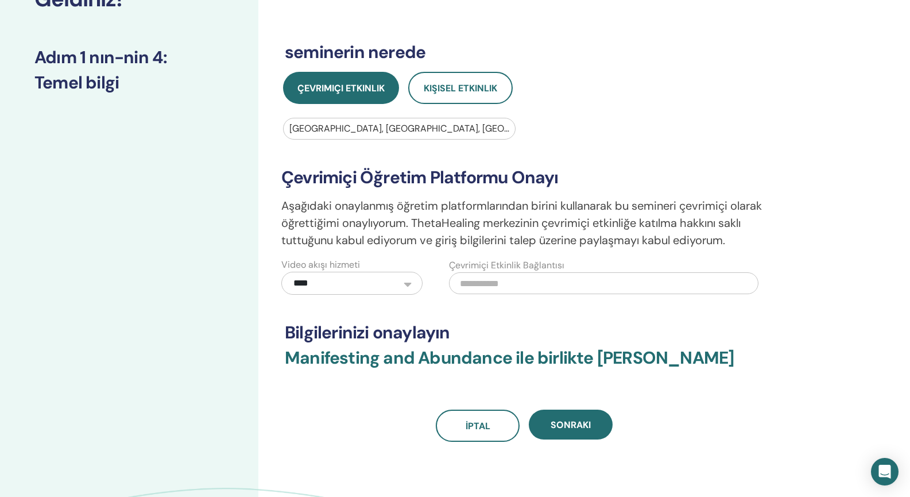
scroll to position [155, 0]
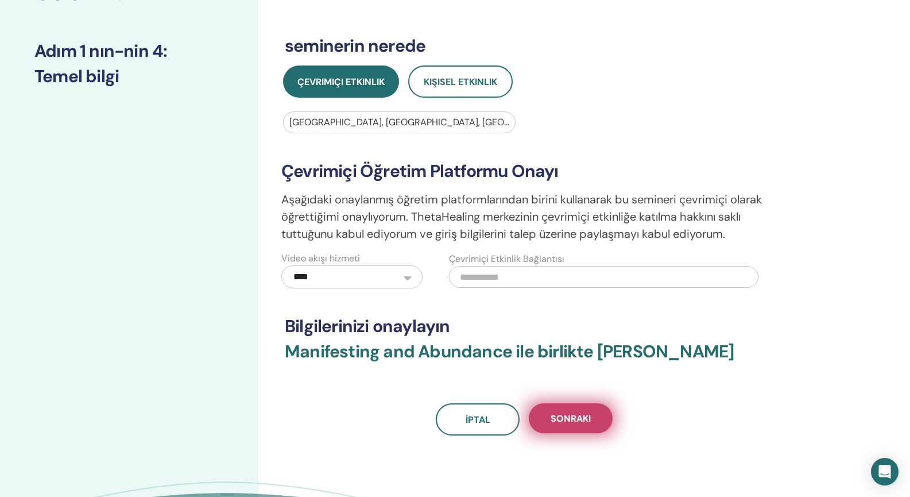
click at [585, 416] on span "Sonraki" at bounding box center [571, 418] width 40 height 12
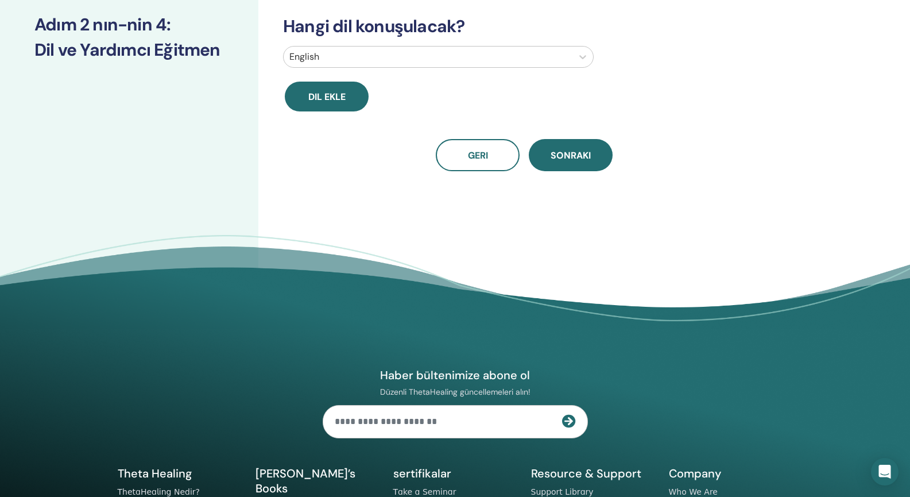
scroll to position [0, 0]
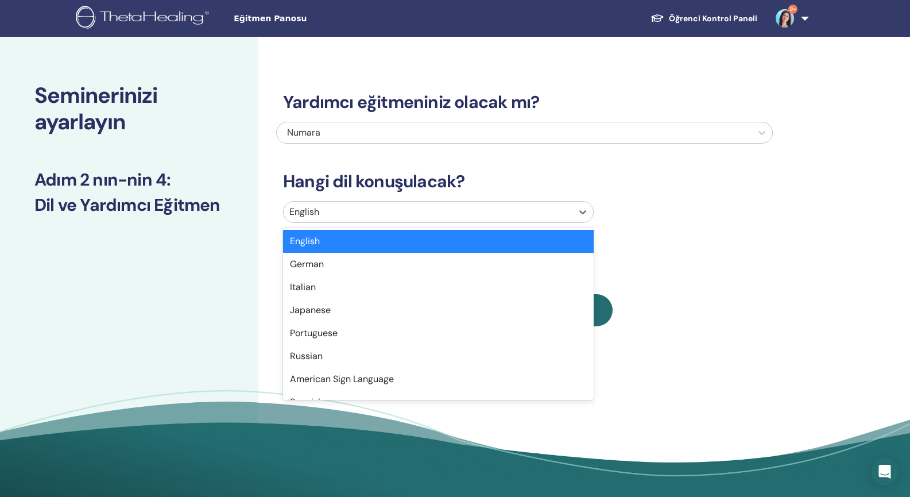
click at [393, 213] on div at bounding box center [428, 212] width 277 height 16
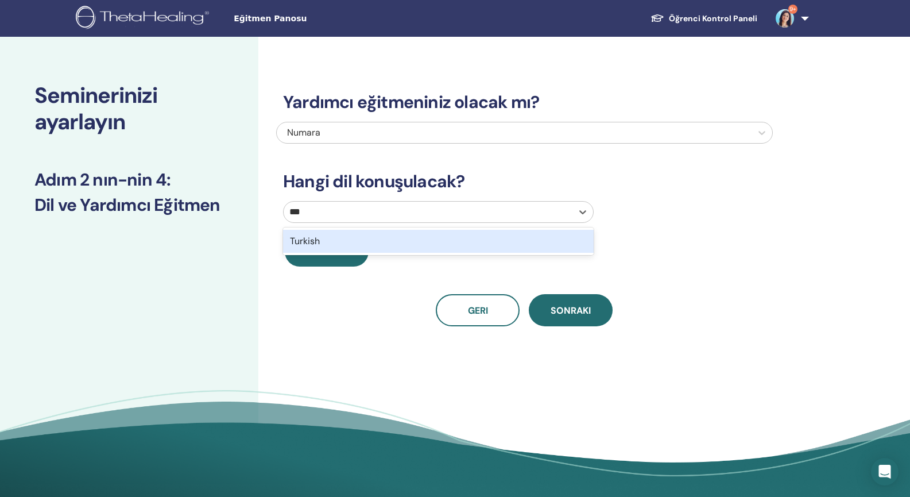
type input "****"
click at [371, 246] on div "Turkish" at bounding box center [438, 241] width 311 height 23
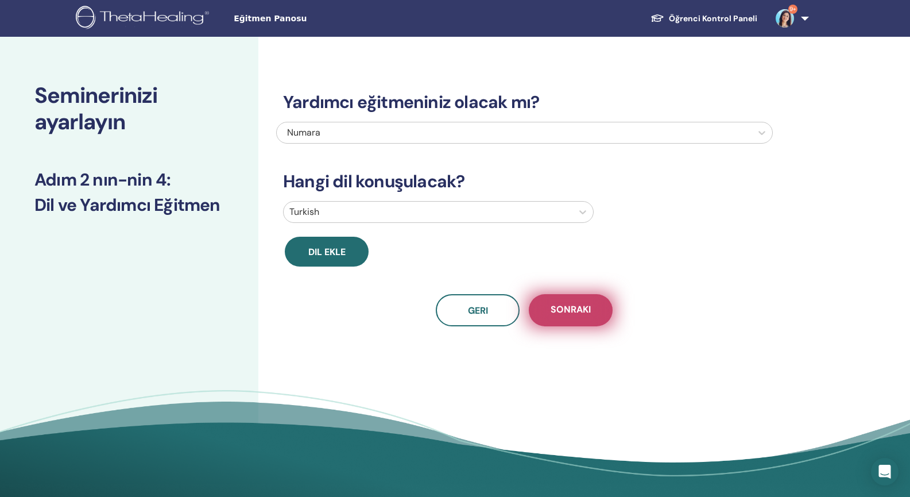
click at [593, 310] on button "Sonraki" at bounding box center [571, 310] width 84 height 32
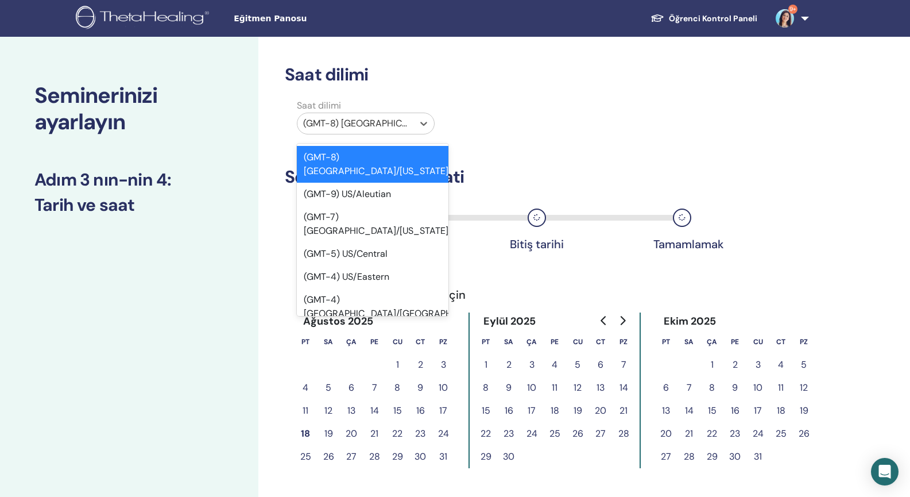
click at [390, 122] on div at bounding box center [355, 123] width 105 height 16
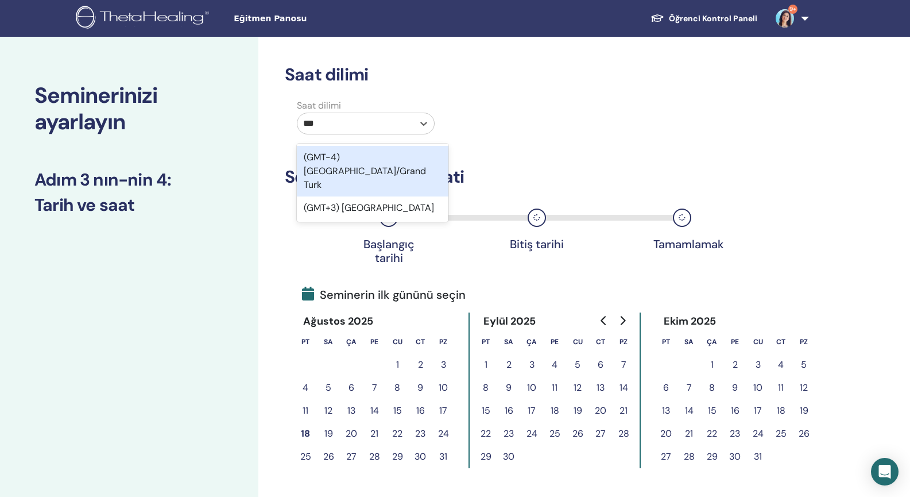
type input "****"
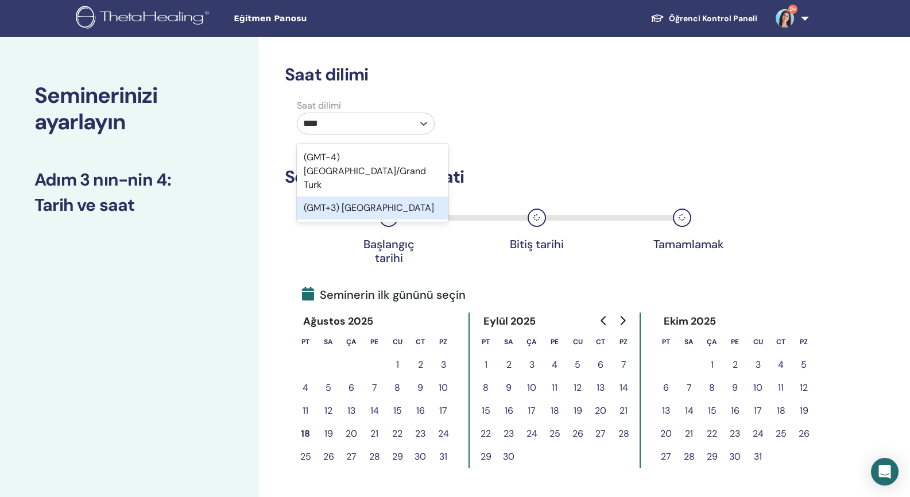
click at [372, 196] on div "(GMT+3) Turkey" at bounding box center [373, 207] width 152 height 23
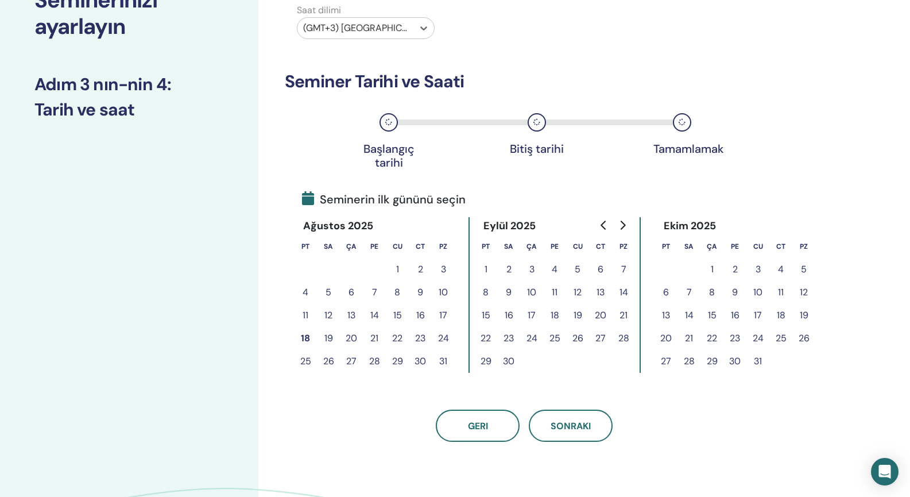
scroll to position [95, 0]
click at [418, 360] on button "30" at bounding box center [420, 361] width 23 height 23
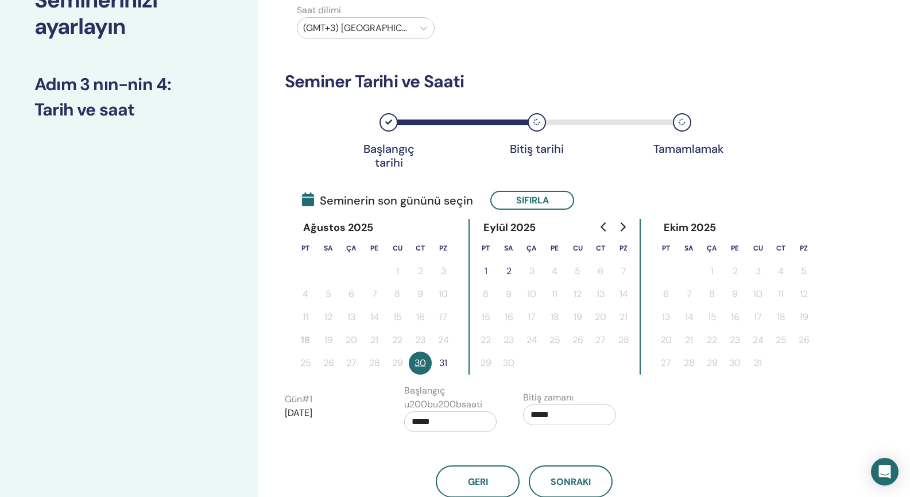
click at [443, 361] on button "31" at bounding box center [443, 363] width 23 height 23
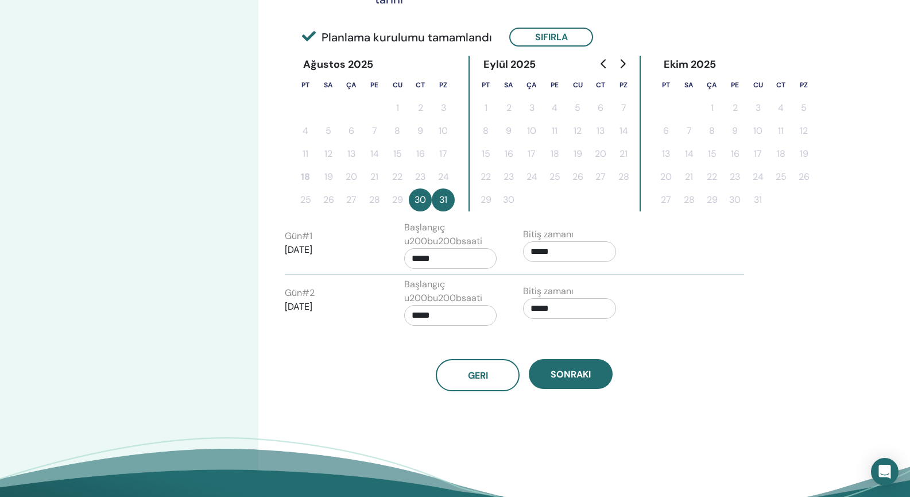
scroll to position [258, 0]
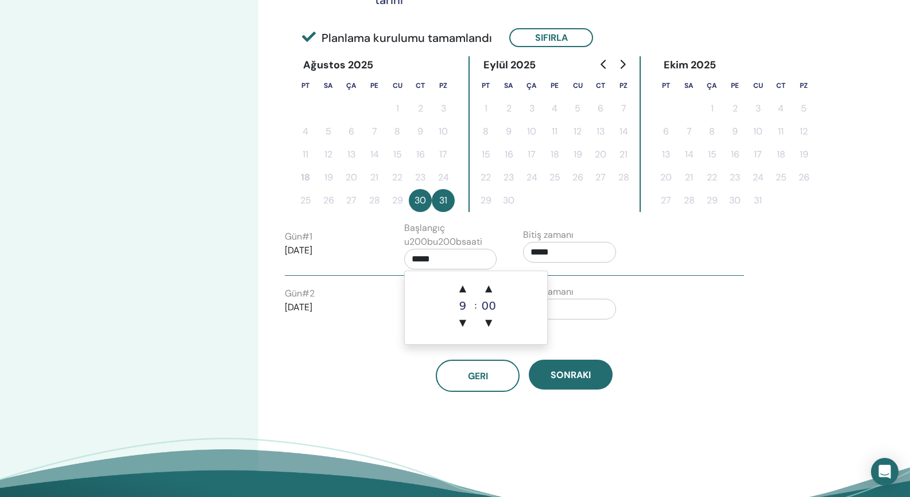
click at [459, 260] on input "*****" at bounding box center [450, 259] width 93 height 21
click at [466, 287] on span "▲" at bounding box center [462, 288] width 23 height 23
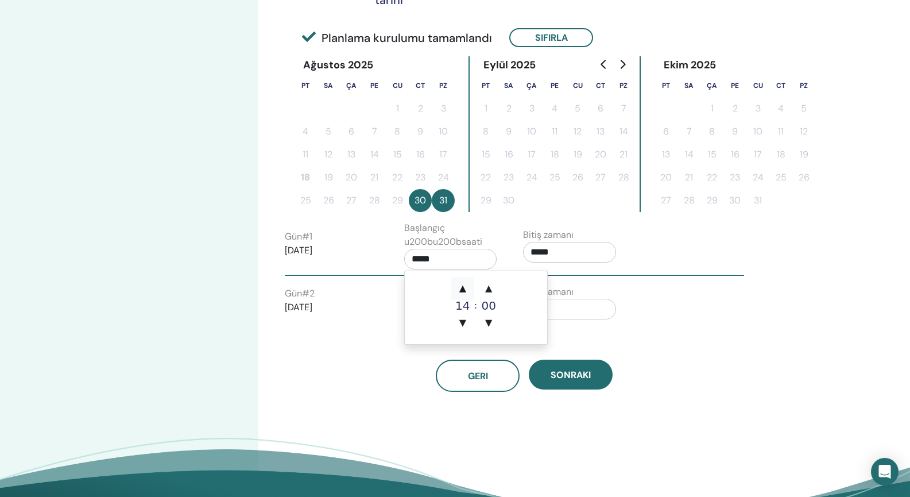
click at [466, 287] on span "▲" at bounding box center [462, 288] width 23 height 23
type input "*****"
click at [466, 287] on span "▲" at bounding box center [462, 288] width 23 height 23
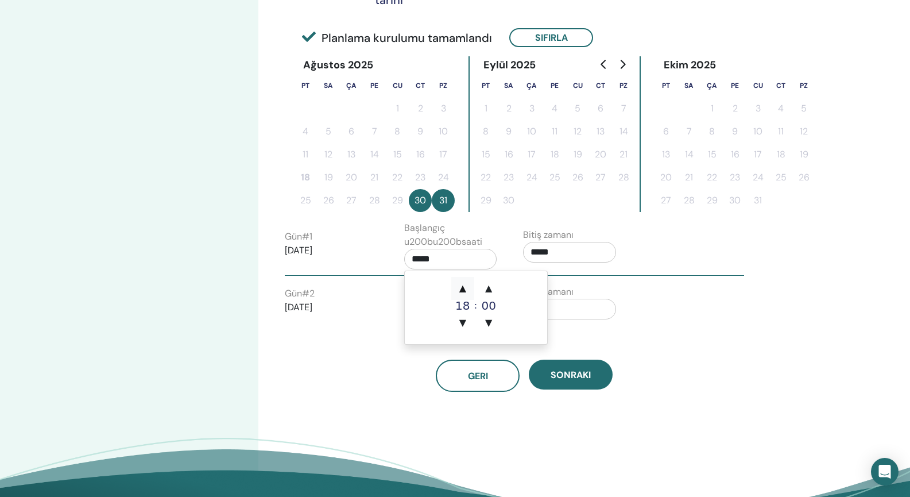
click at [466, 287] on span "▲" at bounding box center [462, 288] width 23 height 23
click at [560, 263] on div "Bitiş zamanı *****" at bounding box center [569, 248] width 93 height 40
click at [569, 252] on input "*****" at bounding box center [569, 252] width 93 height 21
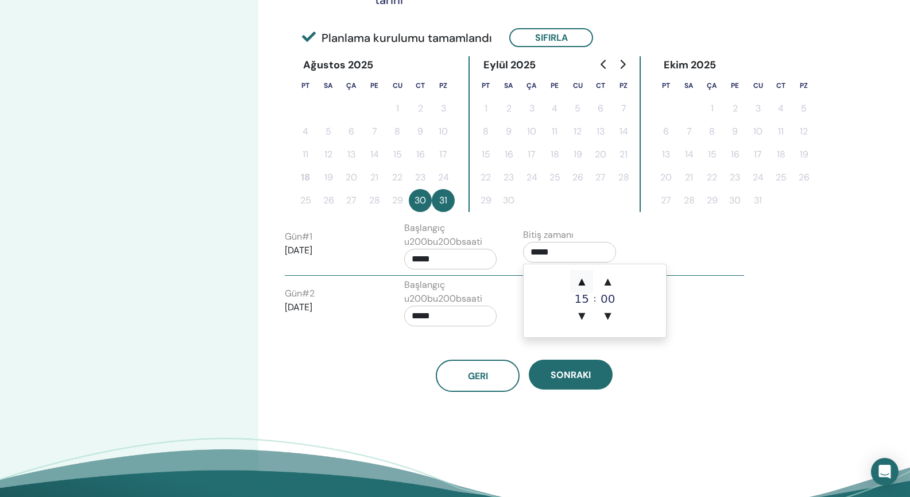
click at [584, 286] on span "▲" at bounding box center [581, 281] width 23 height 23
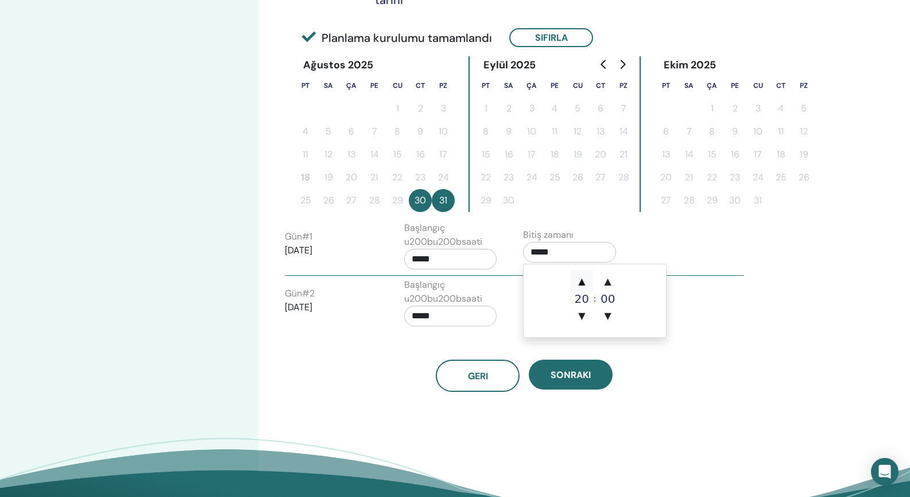
click at [584, 286] on span "▲" at bounding box center [581, 281] width 23 height 23
click at [606, 283] on span "▲" at bounding box center [608, 281] width 23 height 23
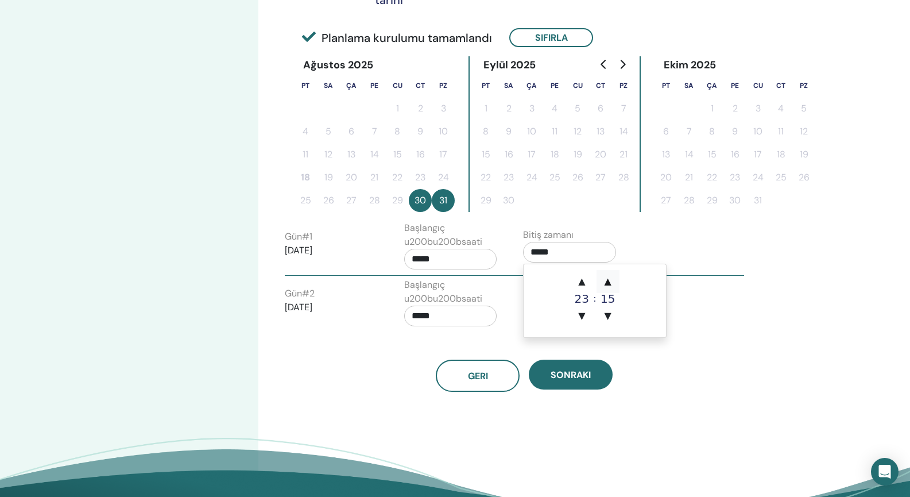
click at [606, 283] on span "▲" at bounding box center [608, 281] width 23 height 23
type input "*****"
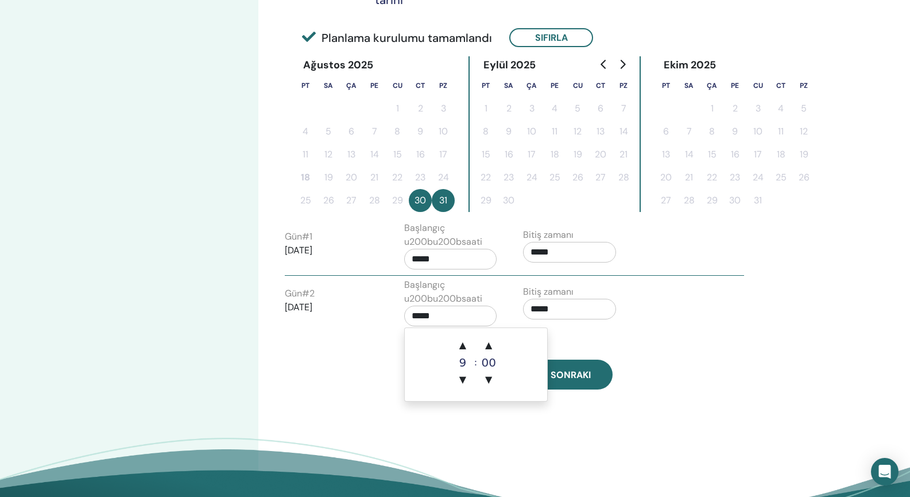
click at [450, 318] on input "*****" at bounding box center [450, 316] width 93 height 21
click at [465, 344] on span "▲" at bounding box center [462, 345] width 23 height 23
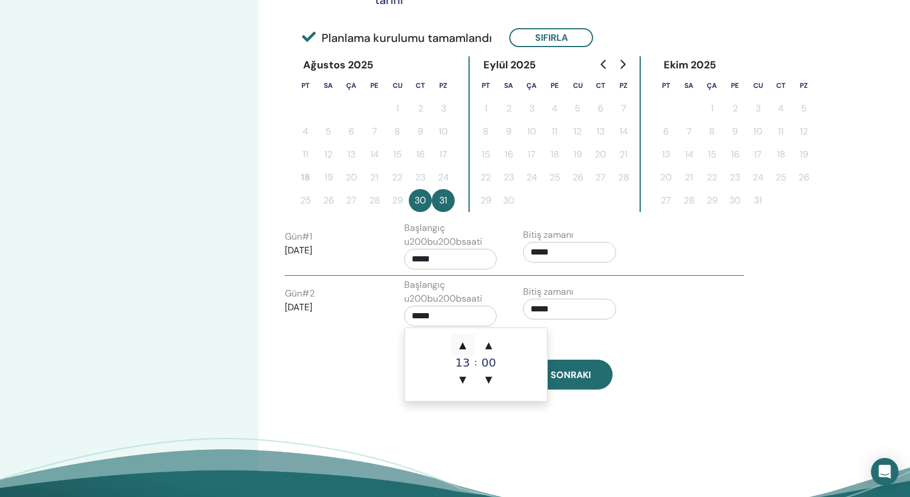
click at [465, 344] on span "▲" at bounding box center [462, 345] width 23 height 23
type input "*****"
click at [465, 344] on span "▲" at bounding box center [462, 345] width 23 height 23
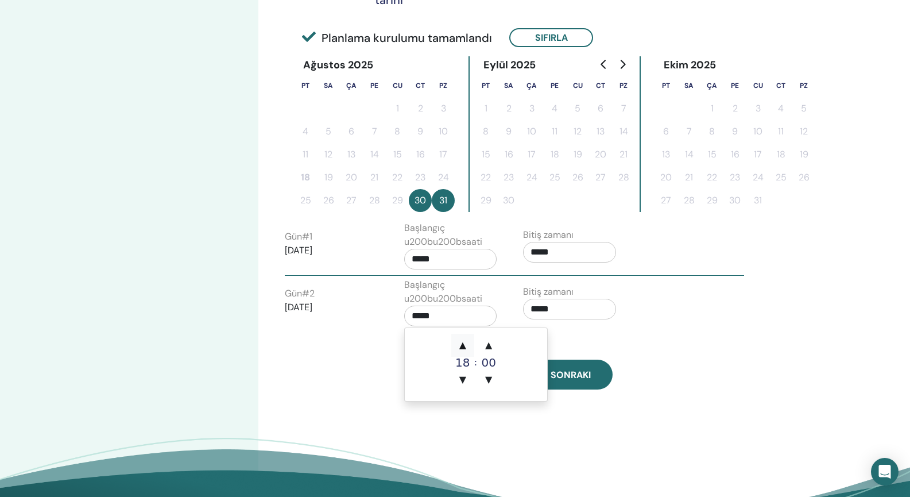
click at [465, 344] on span "▲" at bounding box center [462, 345] width 23 height 23
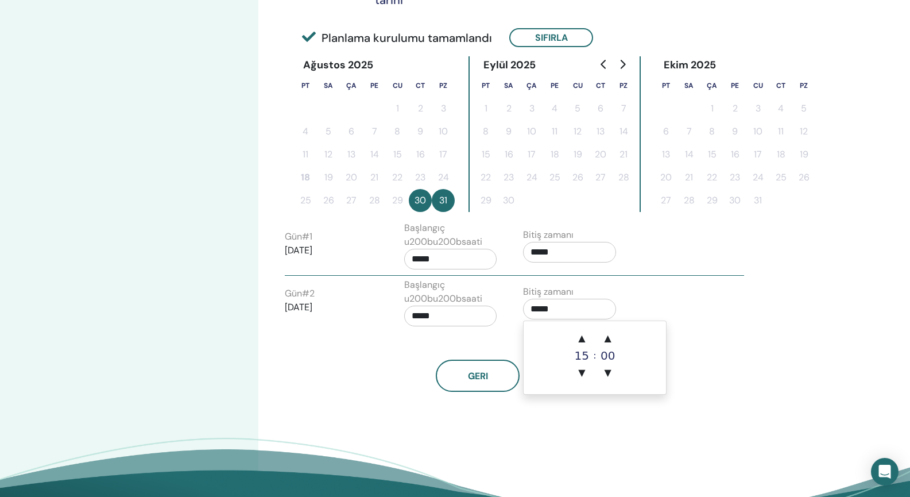
click at [561, 311] on input "*****" at bounding box center [569, 309] width 93 height 21
click at [577, 337] on span "▲" at bounding box center [581, 338] width 23 height 23
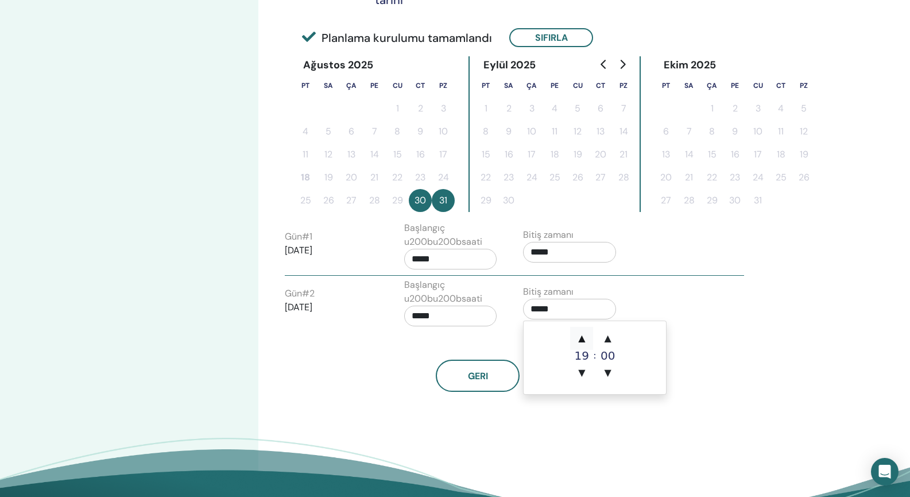
click at [577, 337] on span "▲" at bounding box center [581, 338] width 23 height 23
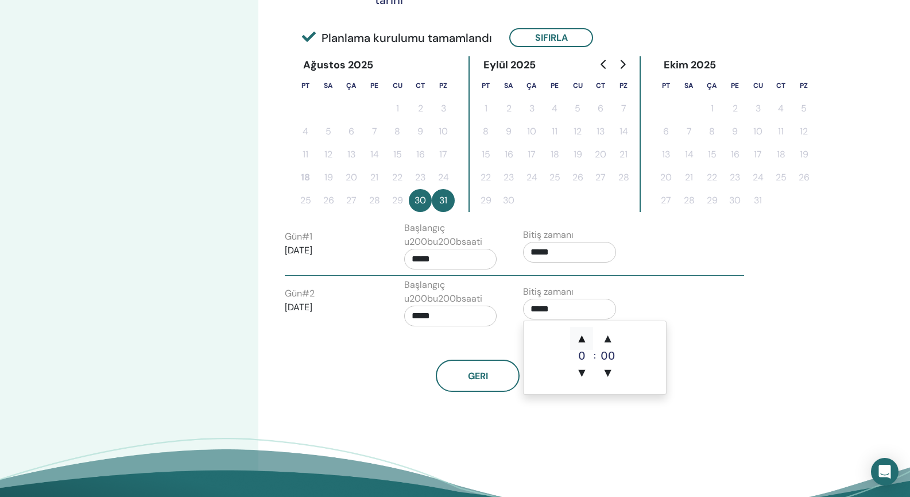
click at [577, 337] on span "▲" at bounding box center [581, 338] width 23 height 23
click at [583, 371] on span "▼" at bounding box center [581, 372] width 23 height 23
click at [608, 340] on span "▲" at bounding box center [608, 338] width 23 height 23
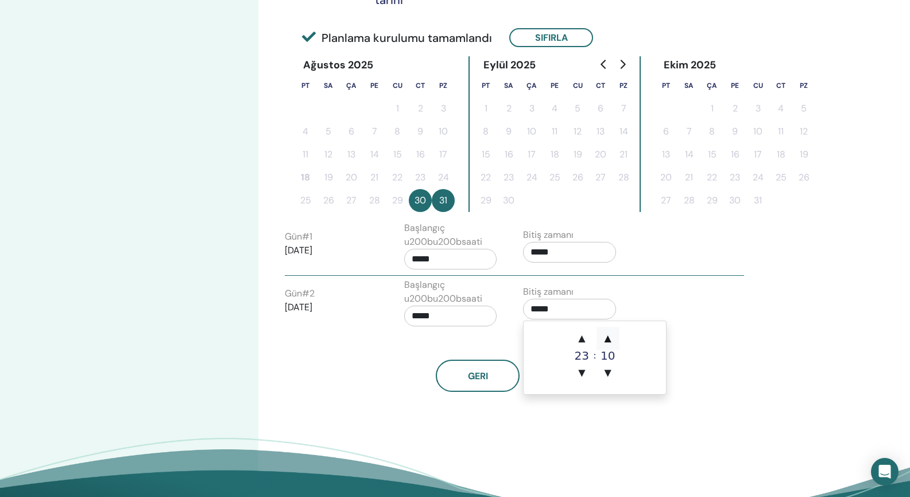
click at [608, 340] on span "▲" at bounding box center [608, 338] width 23 height 23
click at [608, 342] on span "▲" at bounding box center [608, 338] width 23 height 23
type input "*****"
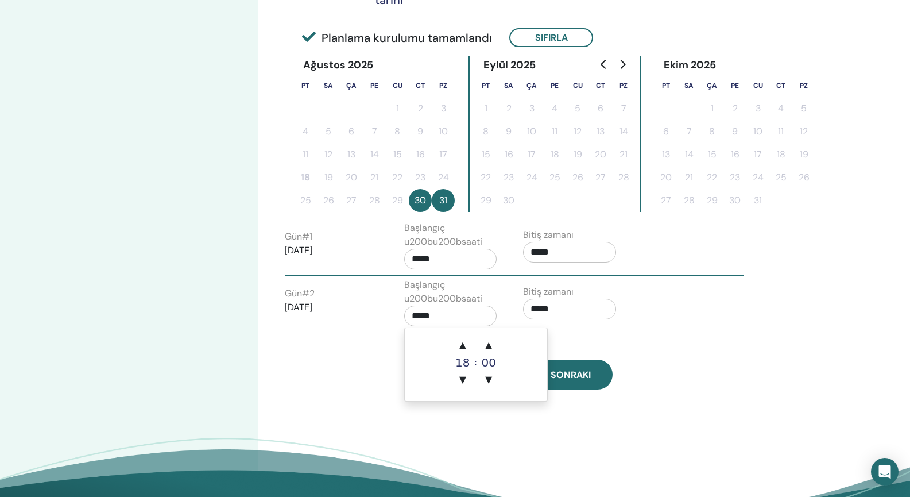
click at [450, 314] on input "*****" at bounding box center [450, 316] width 93 height 21
click at [467, 345] on span "▲" at bounding box center [462, 345] width 23 height 23
click at [465, 376] on span "▼" at bounding box center [462, 379] width 23 height 23
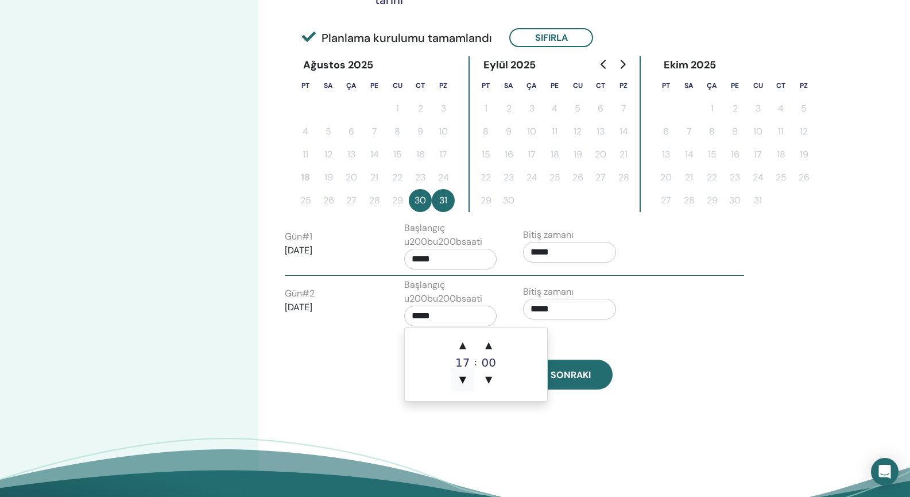
click at [465, 376] on span "▼" at bounding box center [462, 379] width 23 height 23
click at [461, 343] on span "▲" at bounding box center [462, 345] width 23 height 23
type input "*****"
click at [344, 375] on div "Geri Sonraki" at bounding box center [524, 376] width 497 height 32
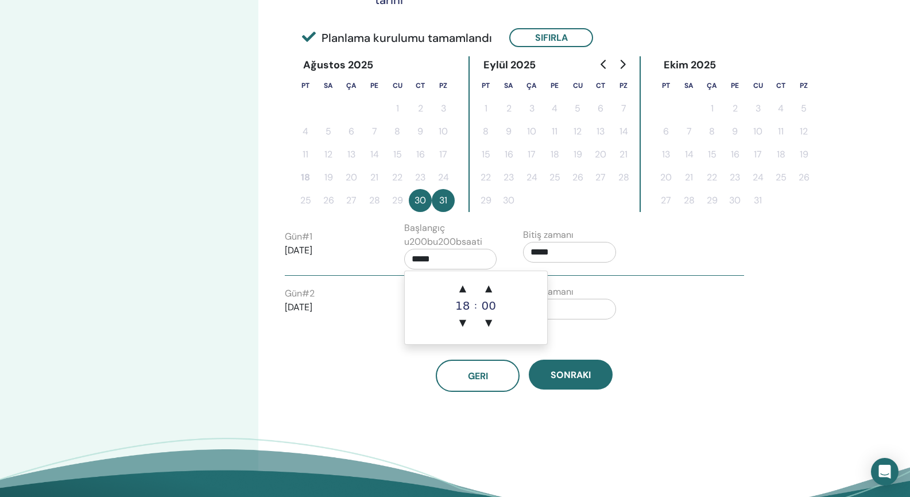
click at [473, 260] on input "*****" at bounding box center [450, 259] width 93 height 21
click at [465, 316] on span "▼" at bounding box center [462, 322] width 23 height 23
click at [465, 290] on span "▲" at bounding box center [462, 288] width 23 height 23
type input "*****"
click at [364, 391] on div "Geri Sonraki" at bounding box center [524, 376] width 497 height 32
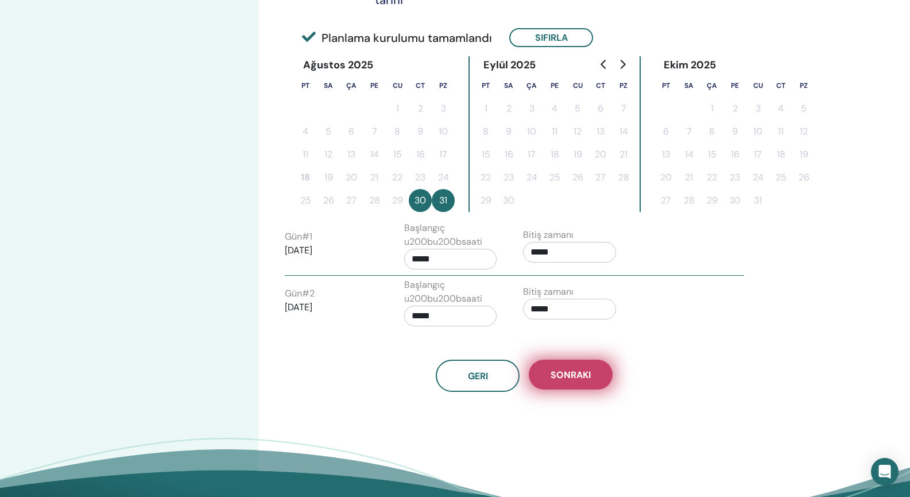
click at [566, 371] on span "Sonraki" at bounding box center [571, 375] width 40 height 12
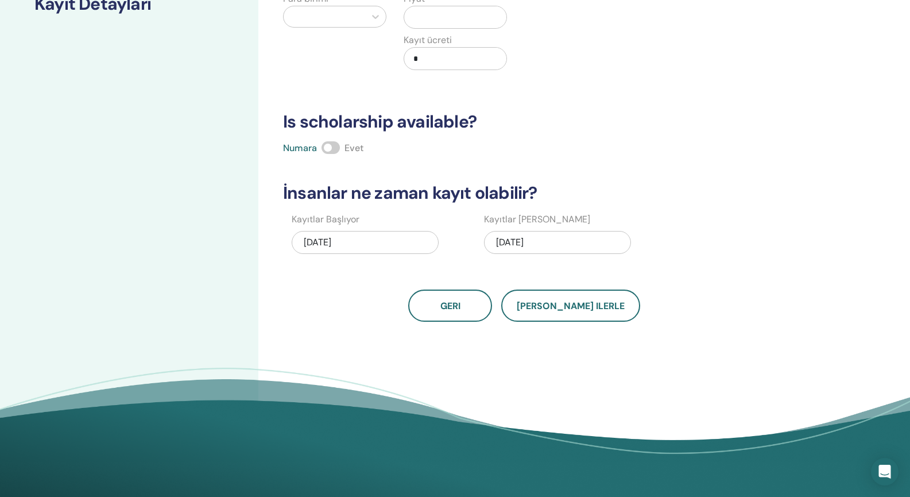
scroll to position [137, 0]
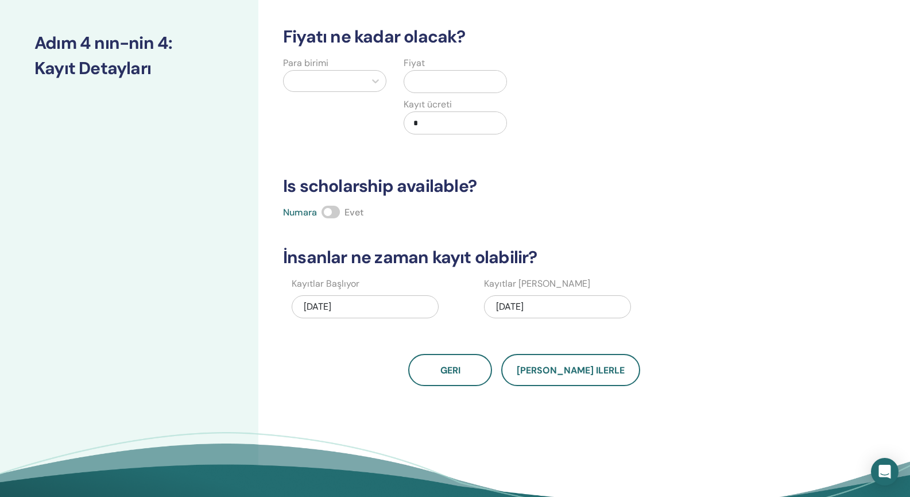
click at [352, 79] on div at bounding box center [325, 81] width 70 height 16
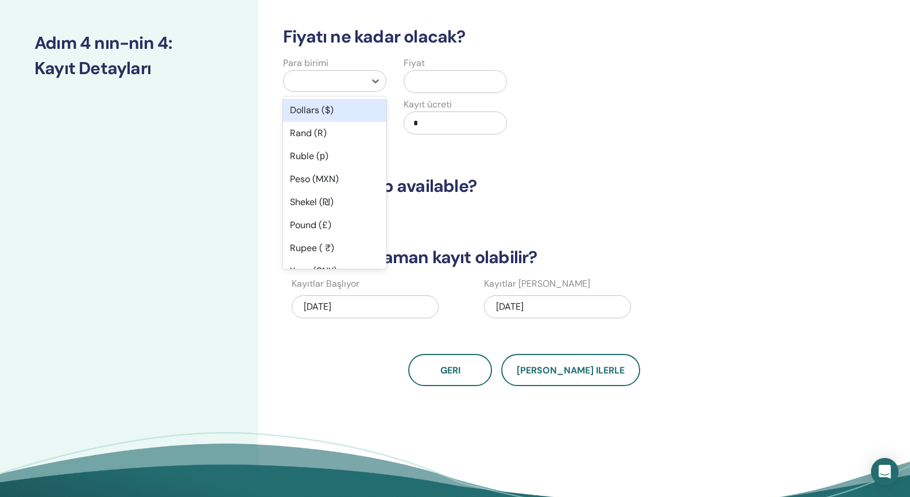
type input "*"
type input "**"
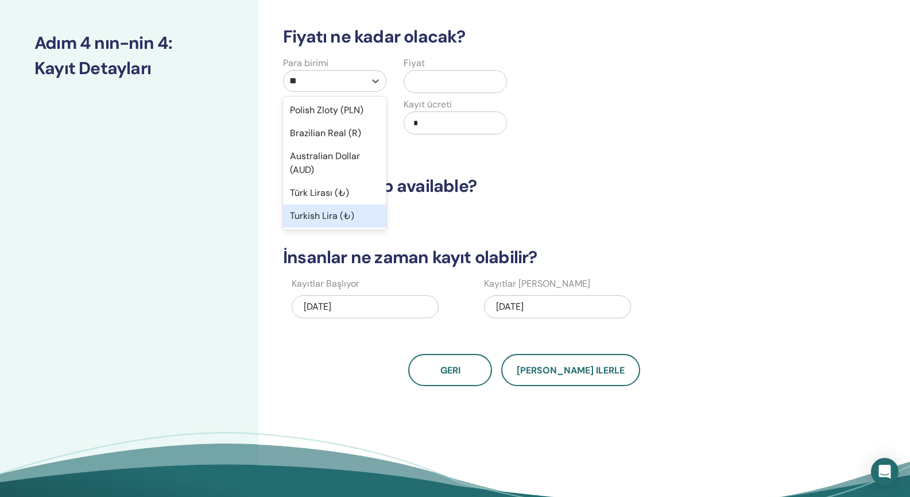
click at [322, 215] on div "Turkish Lira (₺)" at bounding box center [334, 215] width 103 height 23
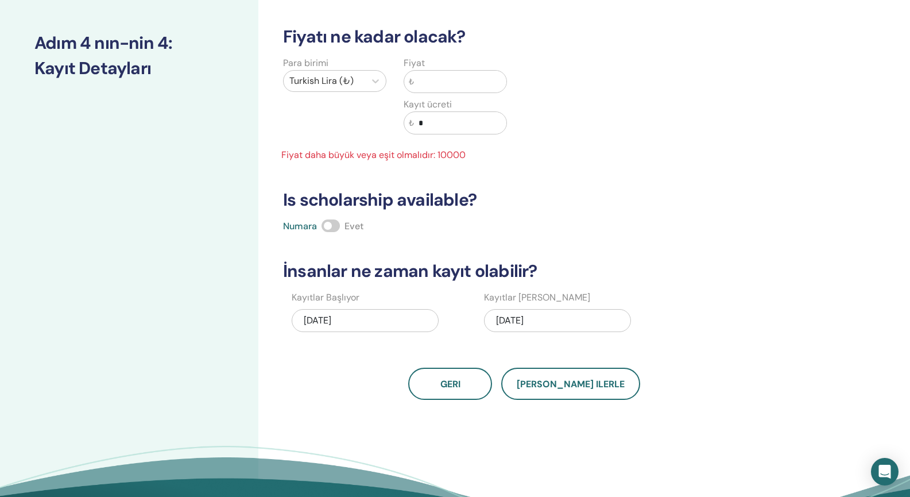
click at [447, 83] on input "text" at bounding box center [460, 82] width 92 height 22
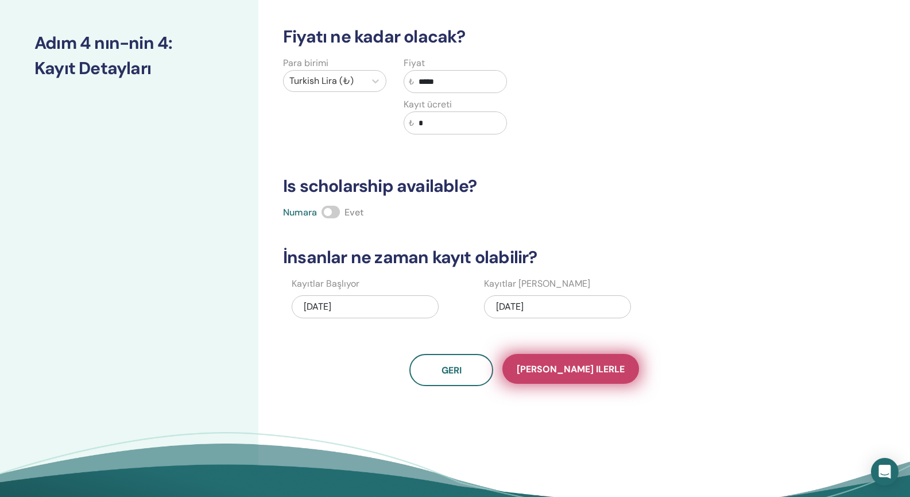
type input "*****"
click at [561, 372] on span "Kaydet ilerle" at bounding box center [571, 369] width 108 height 12
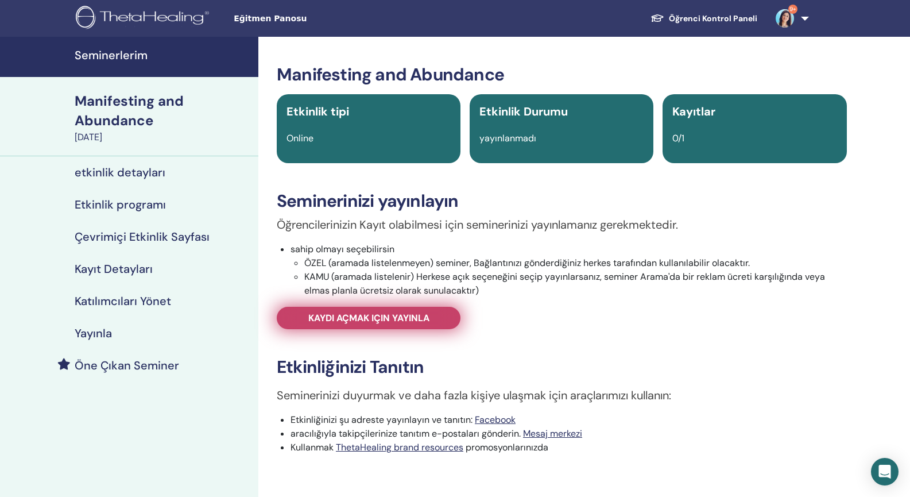
click at [406, 319] on span "Kaydı açmak için yayınla" at bounding box center [368, 318] width 121 height 12
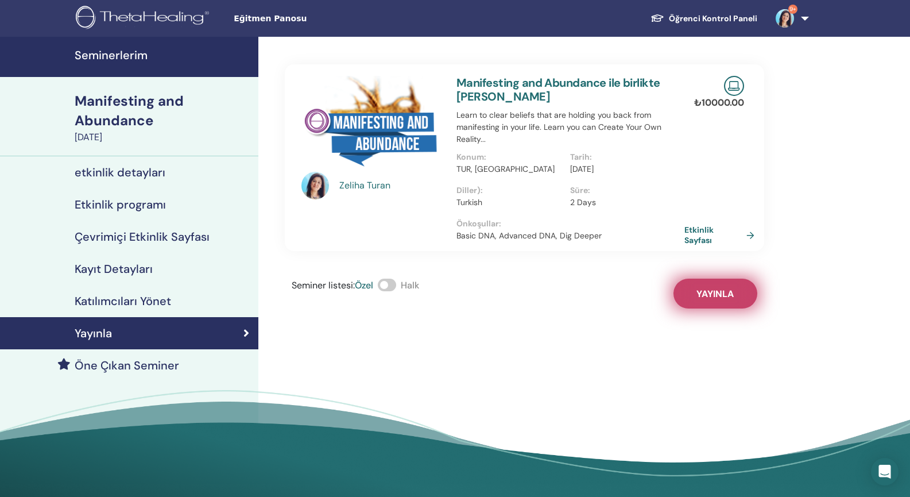
click at [725, 294] on span "Yayınla" at bounding box center [715, 294] width 37 height 12
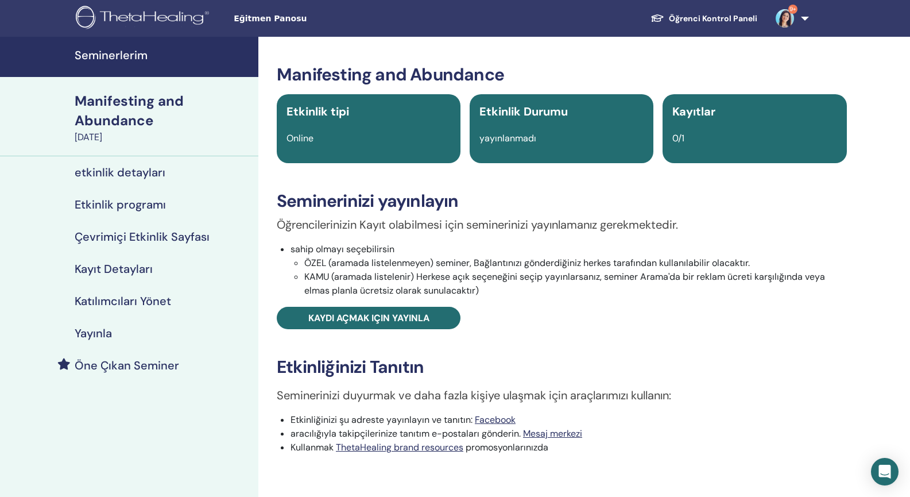
click at [97, 56] on h4 "Seminerlerim" at bounding box center [163, 55] width 177 height 14
